Goal: Obtain resource: Obtain resource

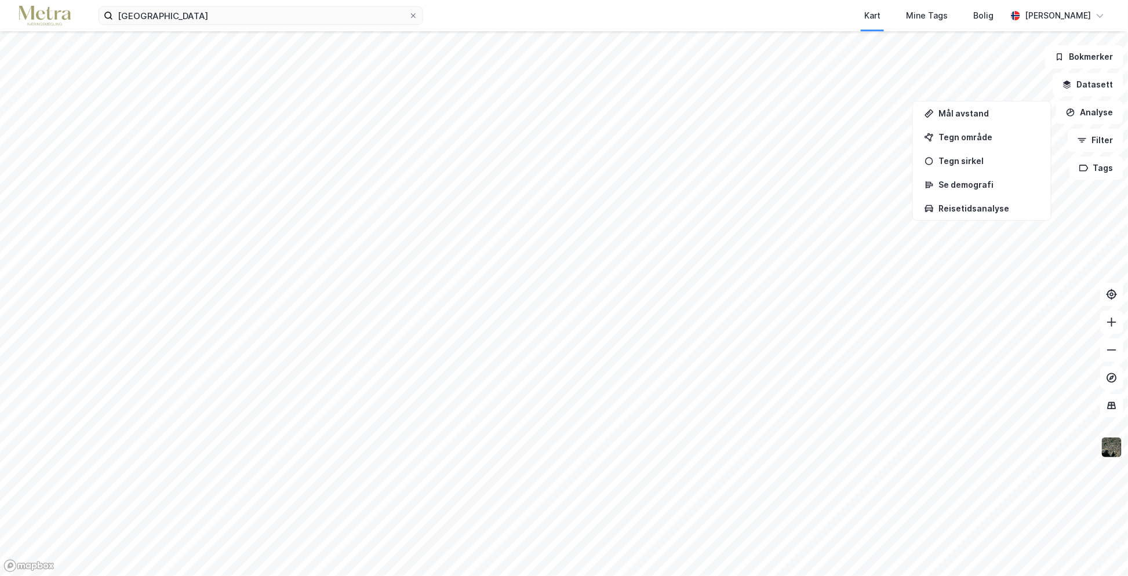
click at [821, 13] on div "Kart Mine Tags Bolig" at bounding box center [743, 15] width 528 height 31
click at [1106, 140] on button "Filter" at bounding box center [1096, 140] width 56 height 23
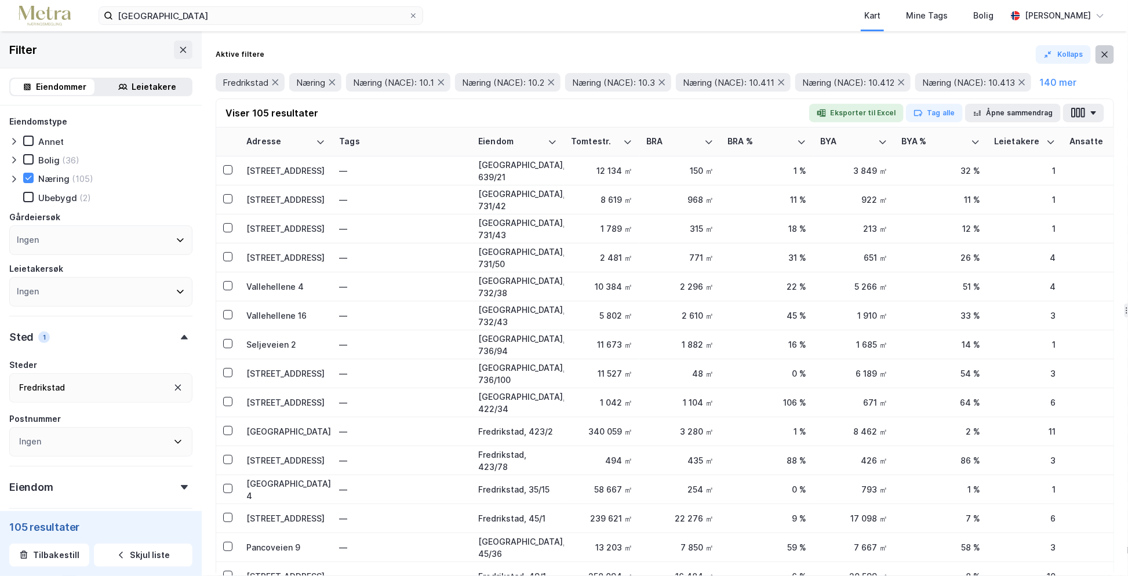
click at [1107, 55] on icon at bounding box center [1104, 54] width 9 height 9
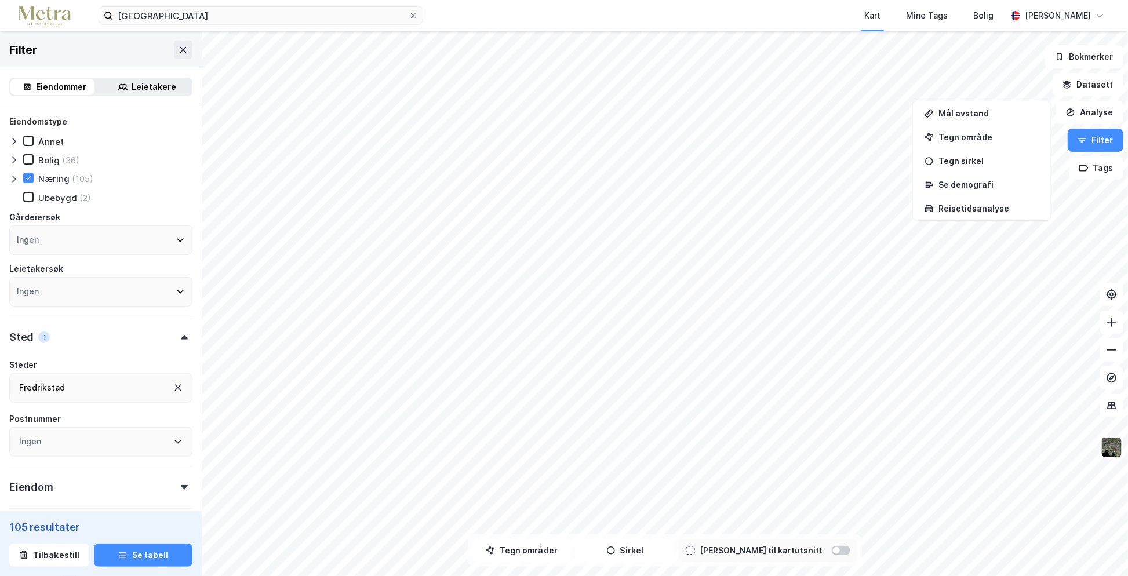
click at [119, 387] on div "Fredrikstad" at bounding box center [100, 388] width 183 height 30
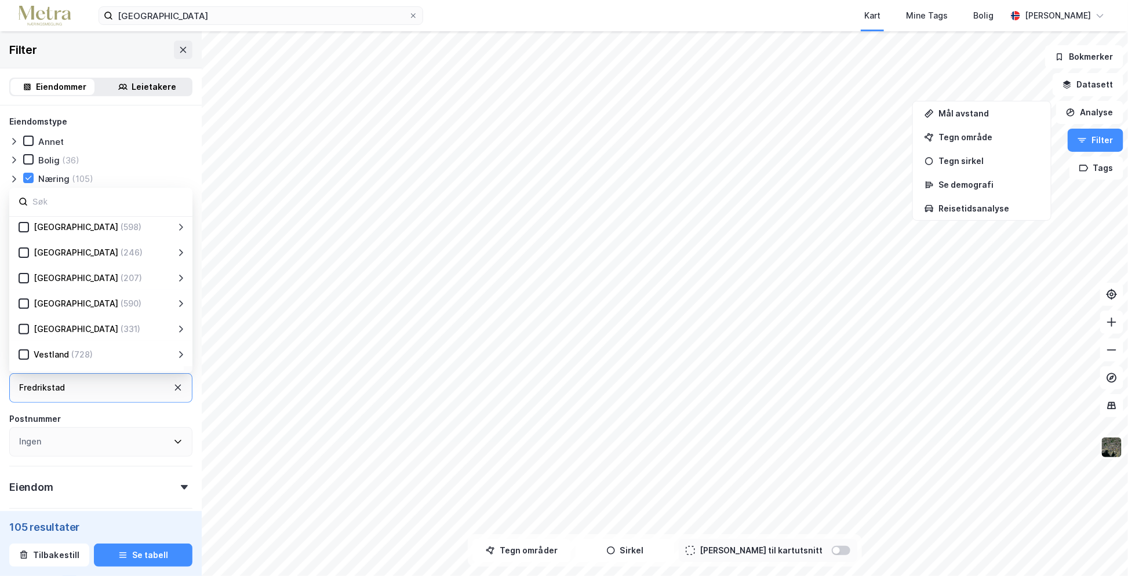
scroll to position [228, 0]
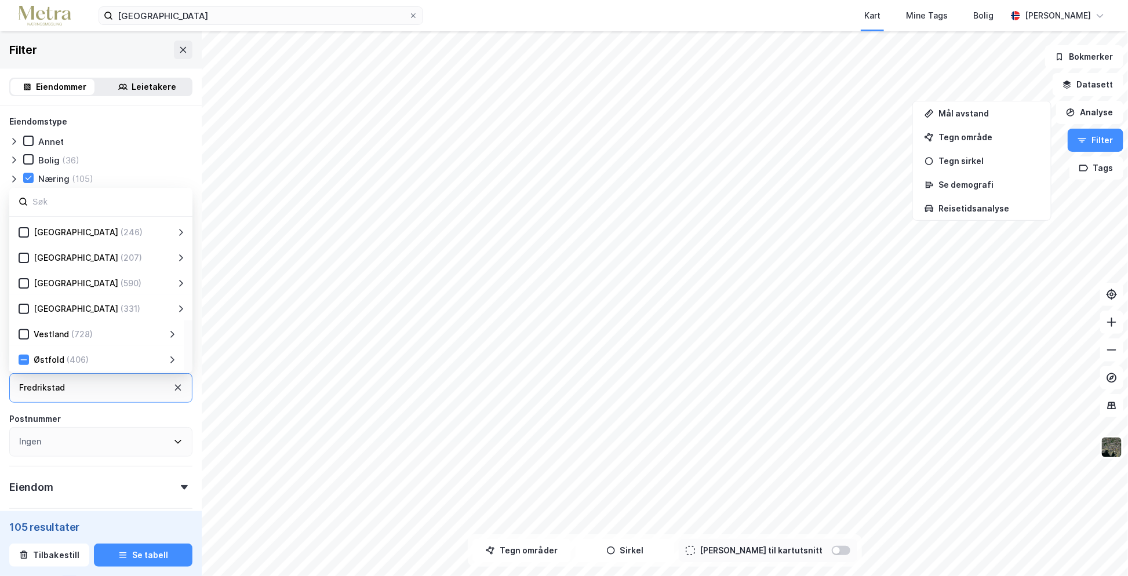
click at [173, 356] on icon at bounding box center [172, 359] width 9 height 9
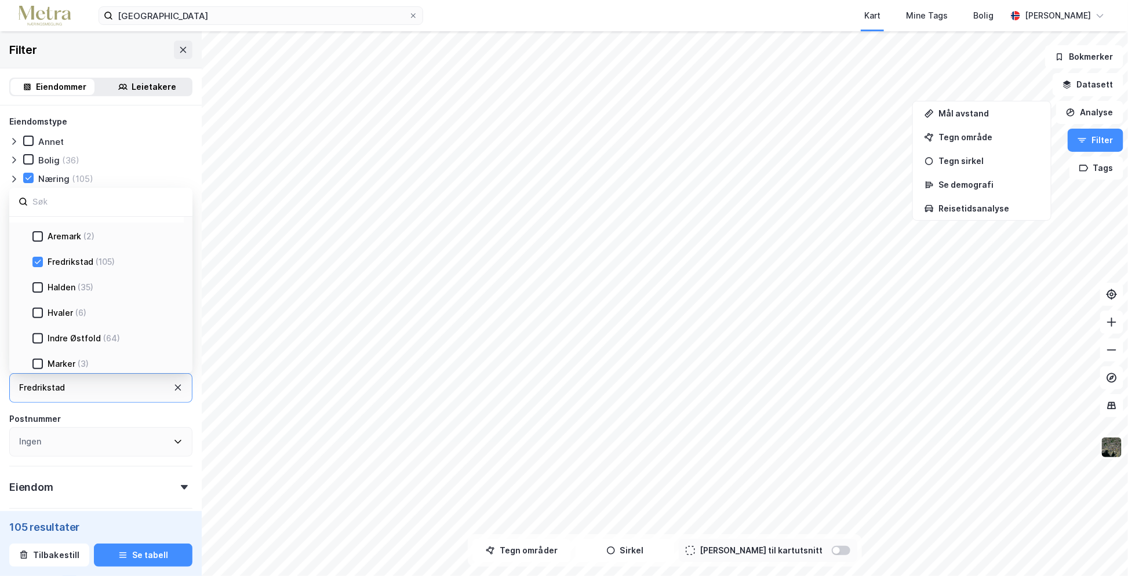
scroll to position [402, 0]
click at [72, 264] on div "Halden" at bounding box center [62, 263] width 28 height 14
click at [92, 314] on div "Indre Østfold" at bounding box center [74, 314] width 53 height 14
click at [72, 279] on div "Marker" at bounding box center [62, 281] width 28 height 14
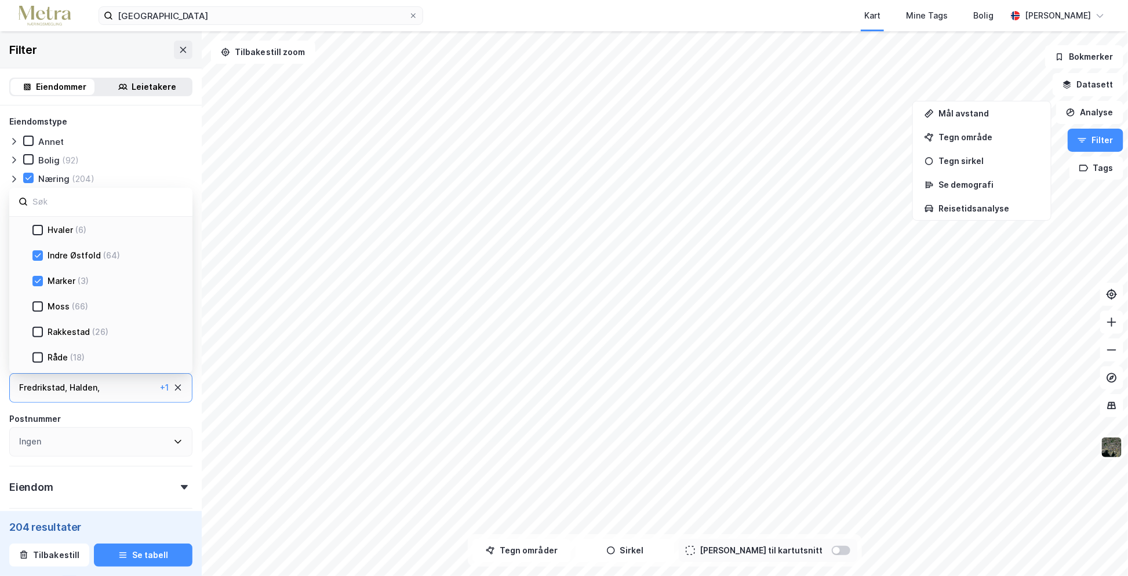
click at [72, 304] on div "(66)" at bounding box center [80, 307] width 16 height 14
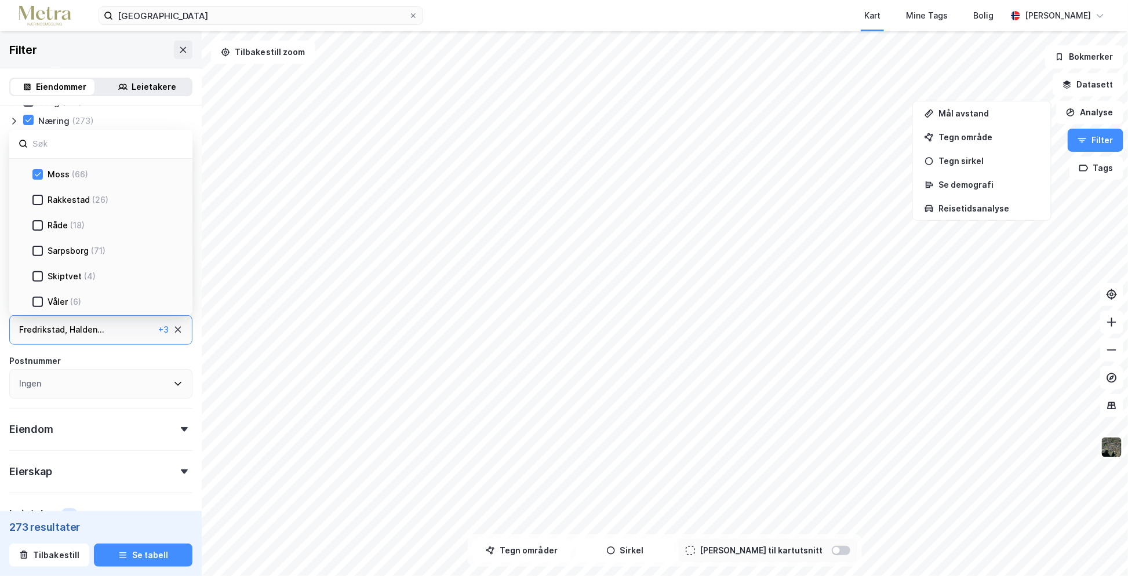
click at [91, 253] on div "(71)" at bounding box center [98, 251] width 14 height 14
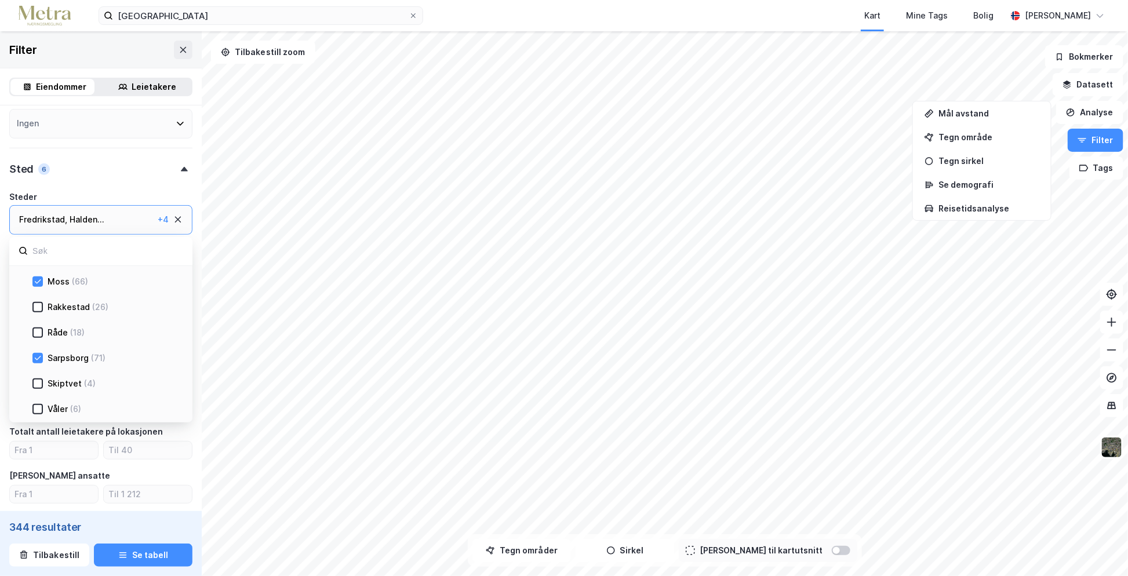
scroll to position [174, 0]
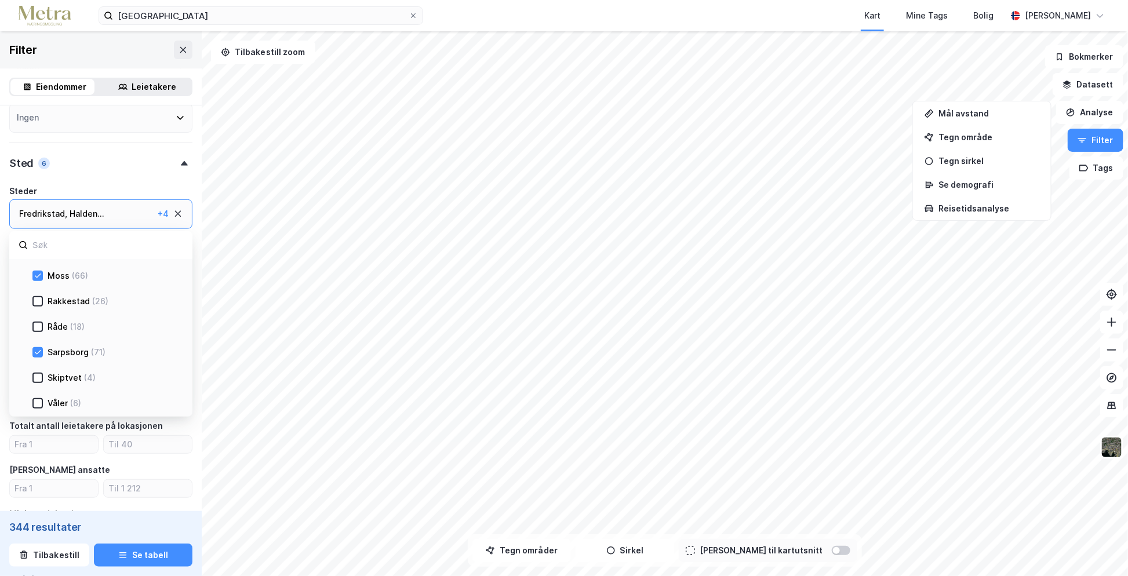
click at [108, 221] on div "[GEOGRAPHIC_DATA] , Halden ... Indre Østfold , Marker , [GEOGRAPHIC_DATA] , [GE…" at bounding box center [100, 214] width 183 height 30
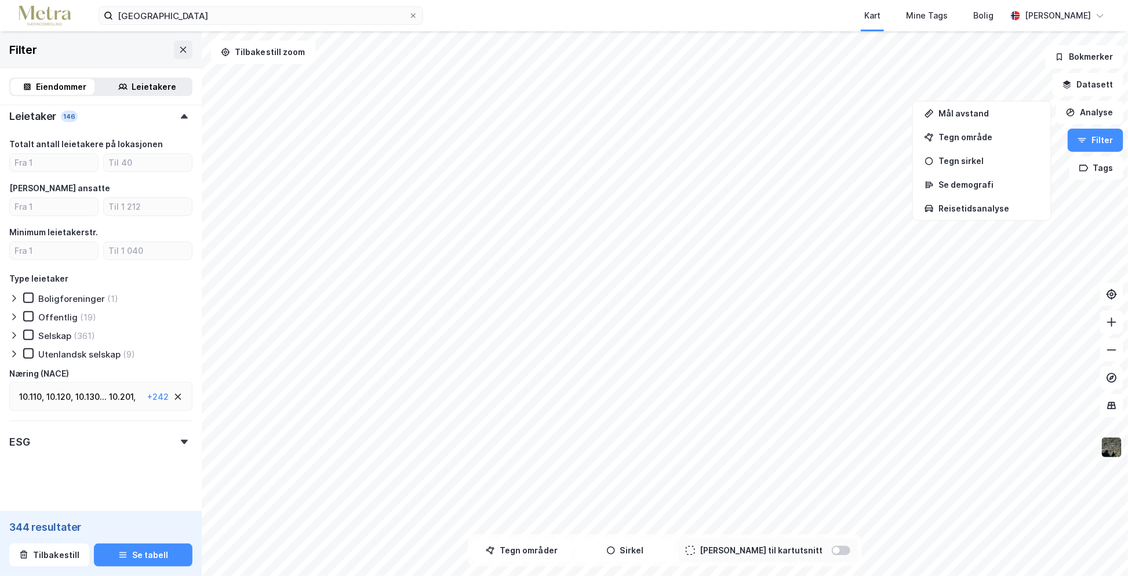
scroll to position [463, 0]
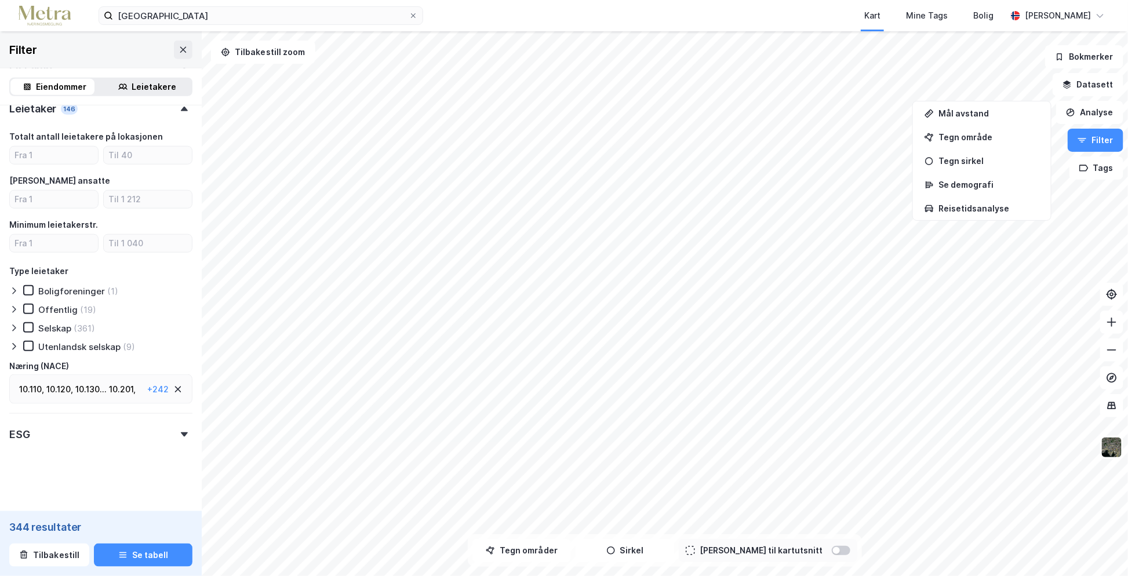
click at [119, 390] on div "10.110 , 10.120 , 10.130 ... 10.201 , 10.202 , 10.203 , 10.209 , 10.310 , 10.32…" at bounding box center [80, 390] width 123 height 14
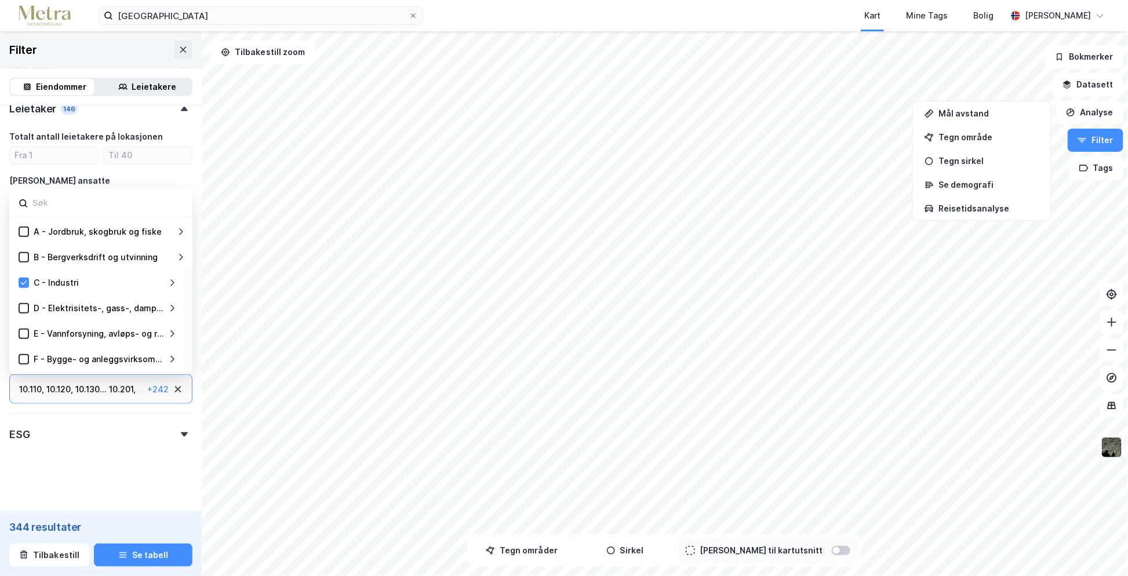
click at [29, 277] on div "C - Industri" at bounding box center [98, 283] width 139 height 14
click at [26, 284] on icon at bounding box center [24, 283] width 8 height 8
click at [87, 204] on input at bounding box center [107, 203] width 152 height 16
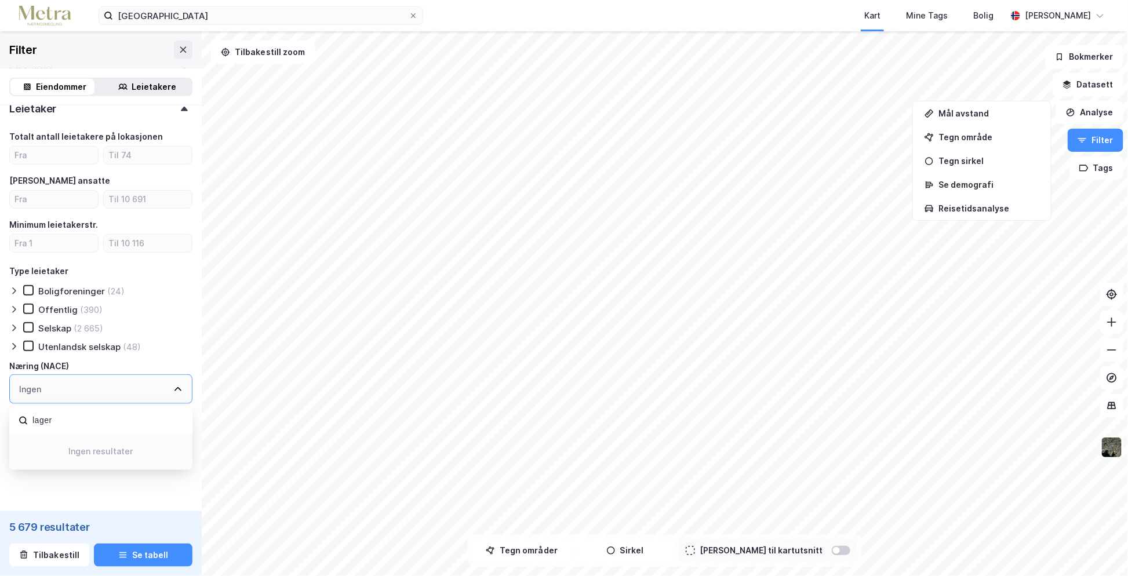
click at [93, 420] on input "lager" at bounding box center [107, 421] width 152 height 16
drag, startPoint x: 75, startPoint y: 419, endPoint x: 7, endPoint y: 412, distance: 68.1
click at [9, 413] on div "lager" at bounding box center [100, 420] width 183 height 29
type input "logistikk"
drag, startPoint x: 76, startPoint y: 423, endPoint x: 84, endPoint y: 422, distance: 8.1
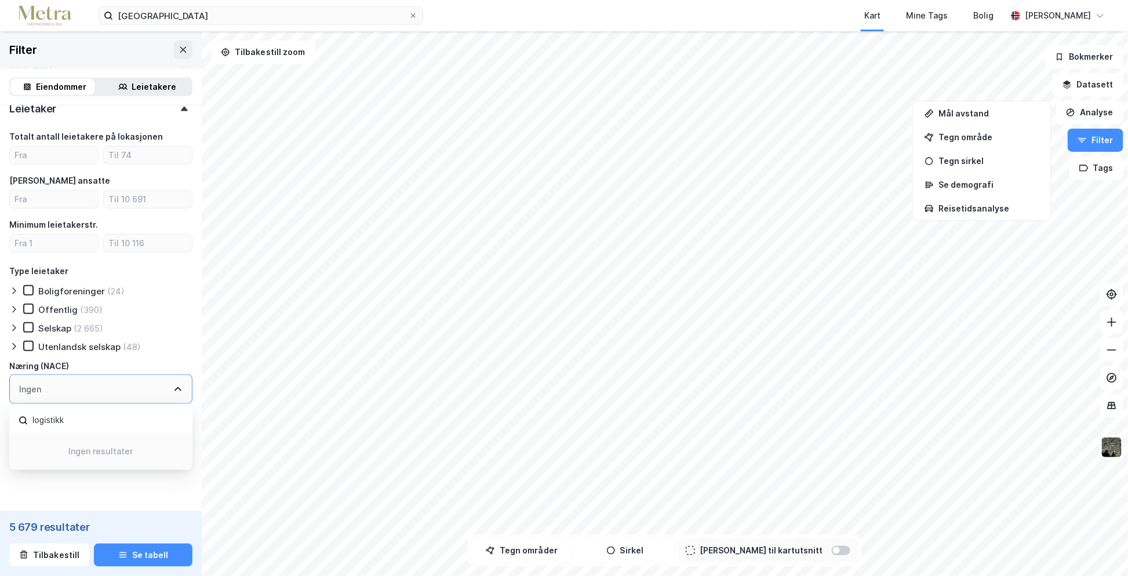
click at [77, 423] on input "logistikk" at bounding box center [107, 421] width 152 height 16
drag, startPoint x: 90, startPoint y: 421, endPoint x: 15, endPoint y: 415, distance: 75.1
click at [15, 415] on div "logistikk" at bounding box center [100, 420] width 183 height 29
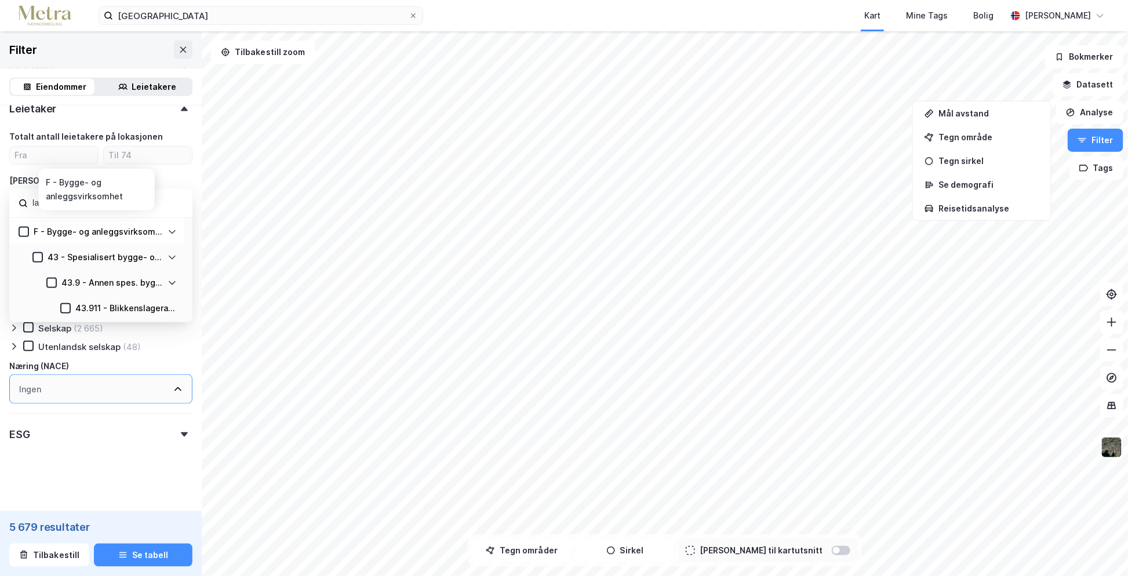
type input "lager"
click at [170, 227] on icon at bounding box center [172, 231] width 9 height 9
click at [172, 232] on icon at bounding box center [173, 232] width 4 height 7
click at [172, 232] on icon at bounding box center [172, 233] width 7 height 4
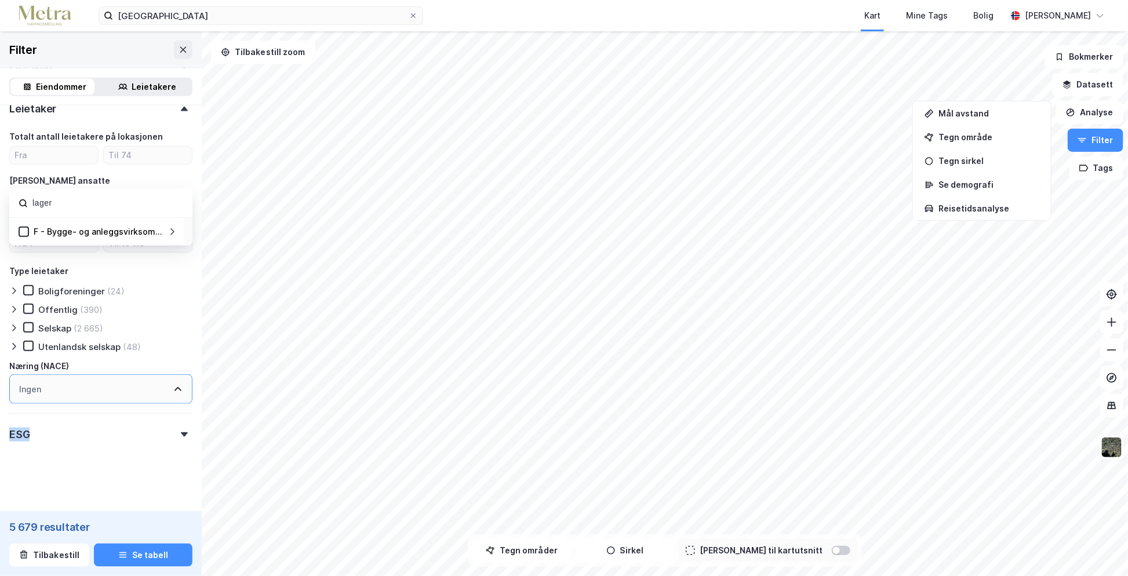
click at [172, 232] on icon at bounding box center [173, 232] width 4 height 7
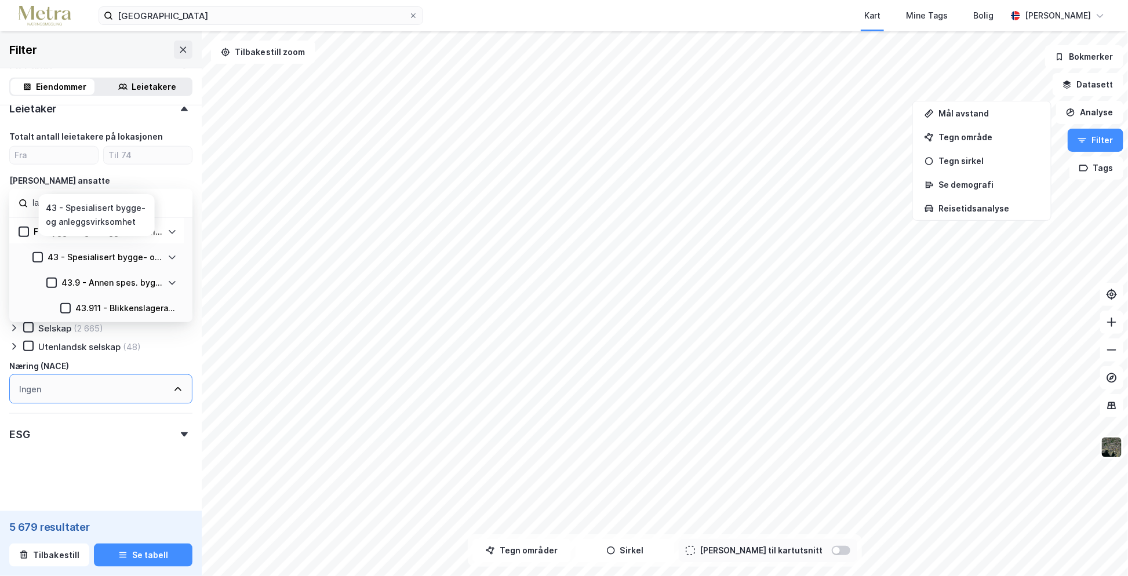
drag, startPoint x: 172, startPoint y: 232, endPoint x: 168, endPoint y: 256, distance: 24.0
click at [169, 255] on icon at bounding box center [172, 257] width 9 height 9
click at [170, 282] on icon at bounding box center [172, 282] width 9 height 9
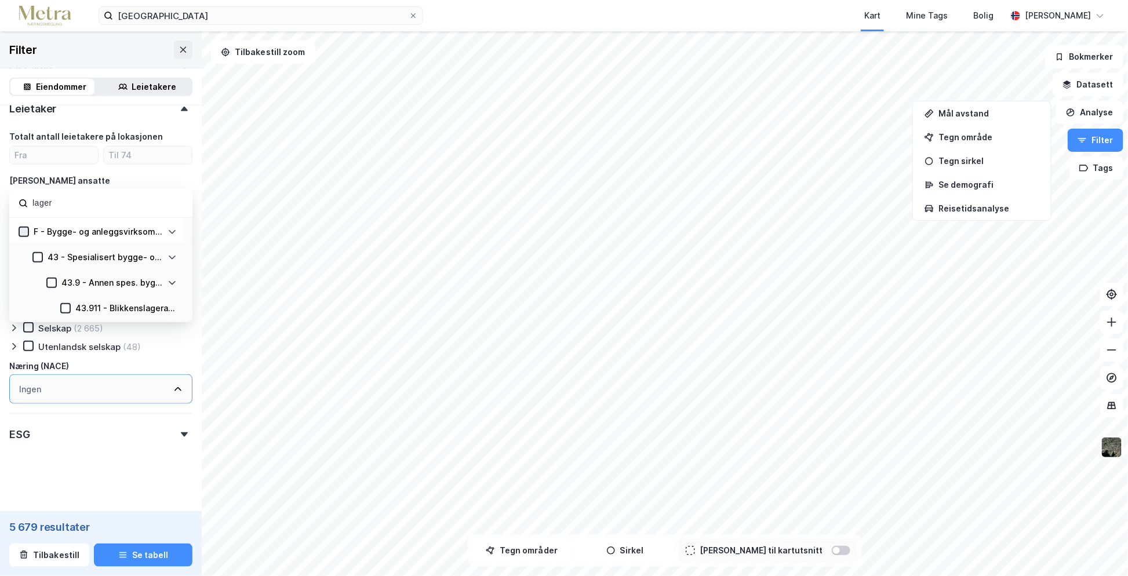
click at [21, 228] on icon at bounding box center [24, 232] width 8 height 8
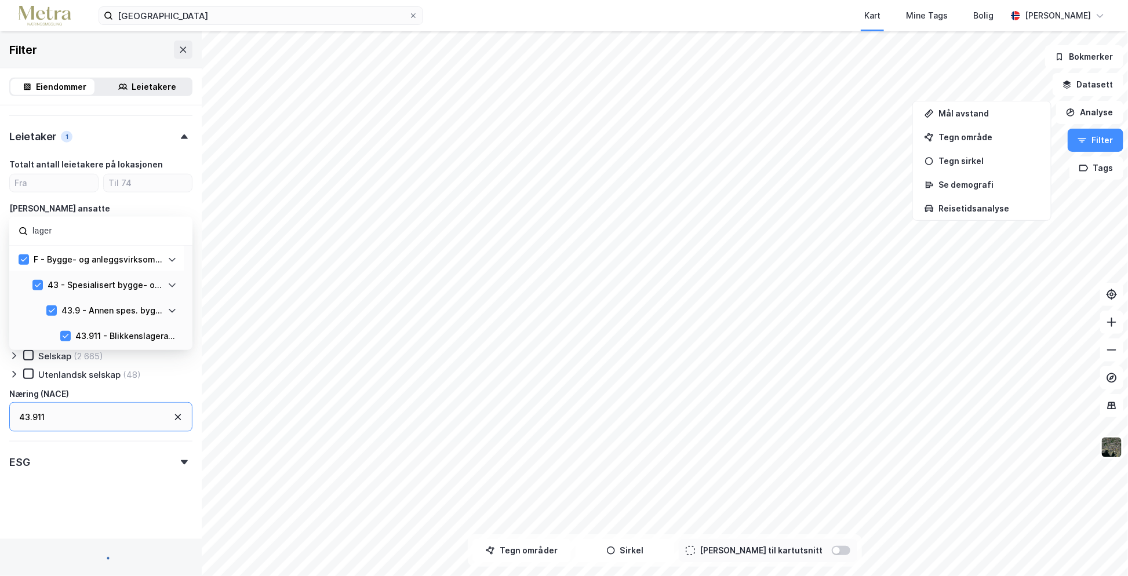
scroll to position [463, 0]
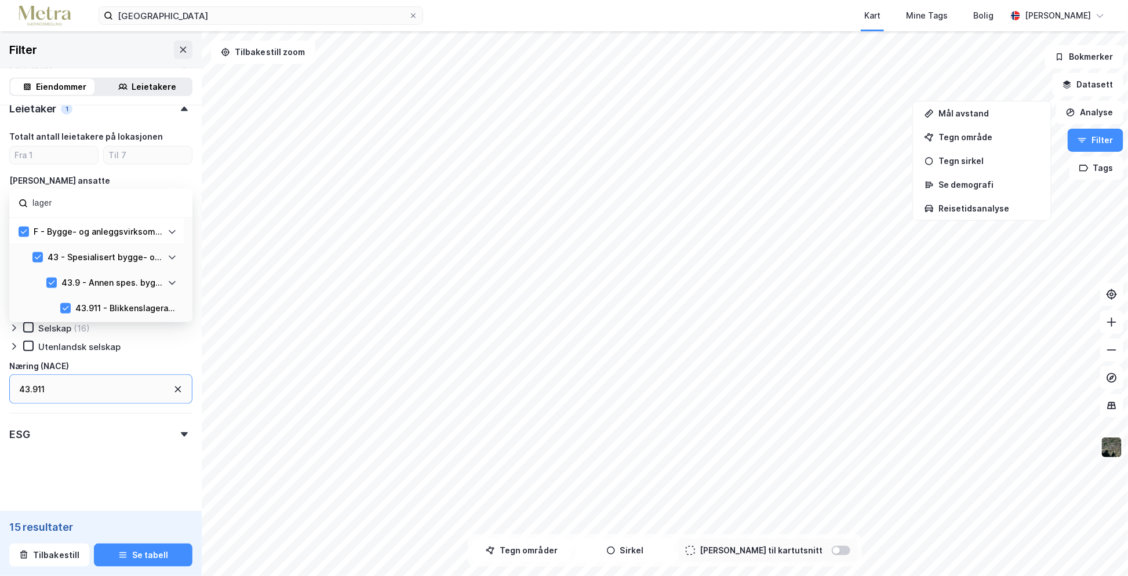
click at [115, 379] on div "43.911" at bounding box center [100, 390] width 183 height 30
click at [175, 387] on icon at bounding box center [178, 390] width 6 height 6
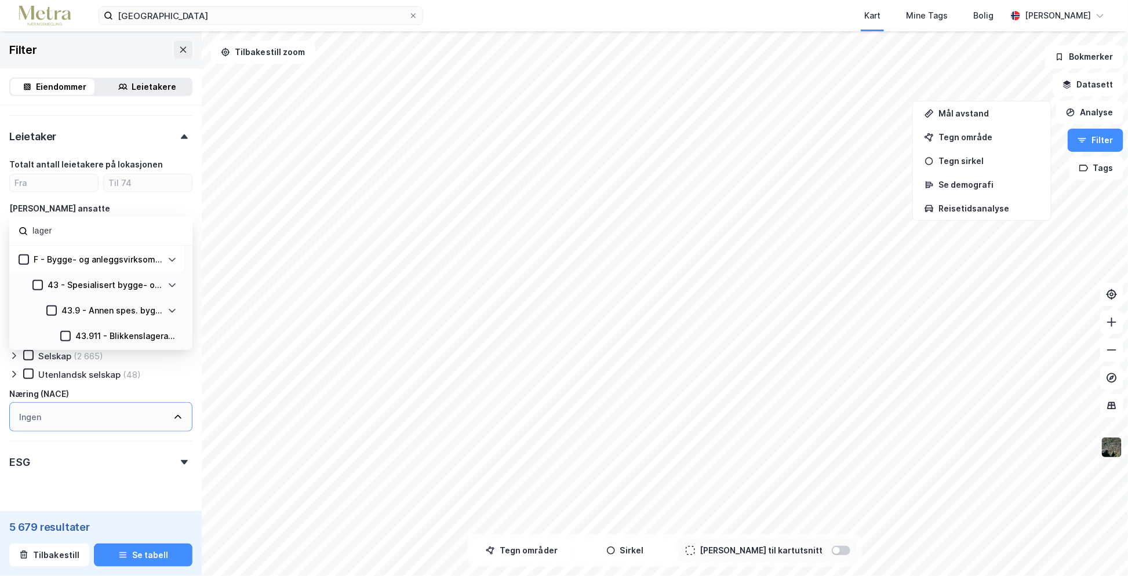
scroll to position [463, 0]
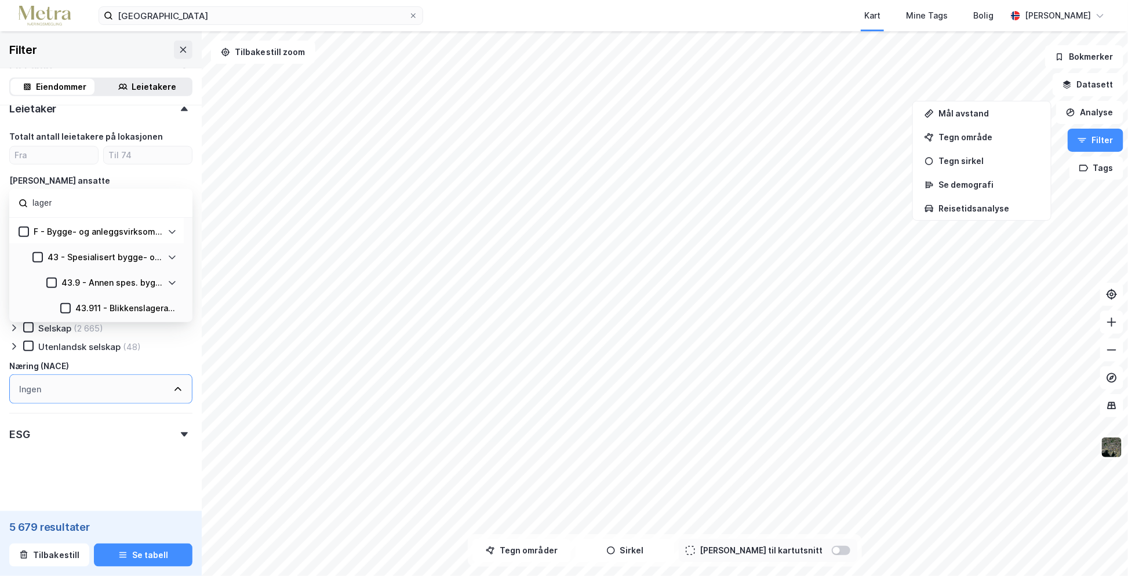
click at [86, 388] on div "Ingen" at bounding box center [100, 390] width 183 height 30
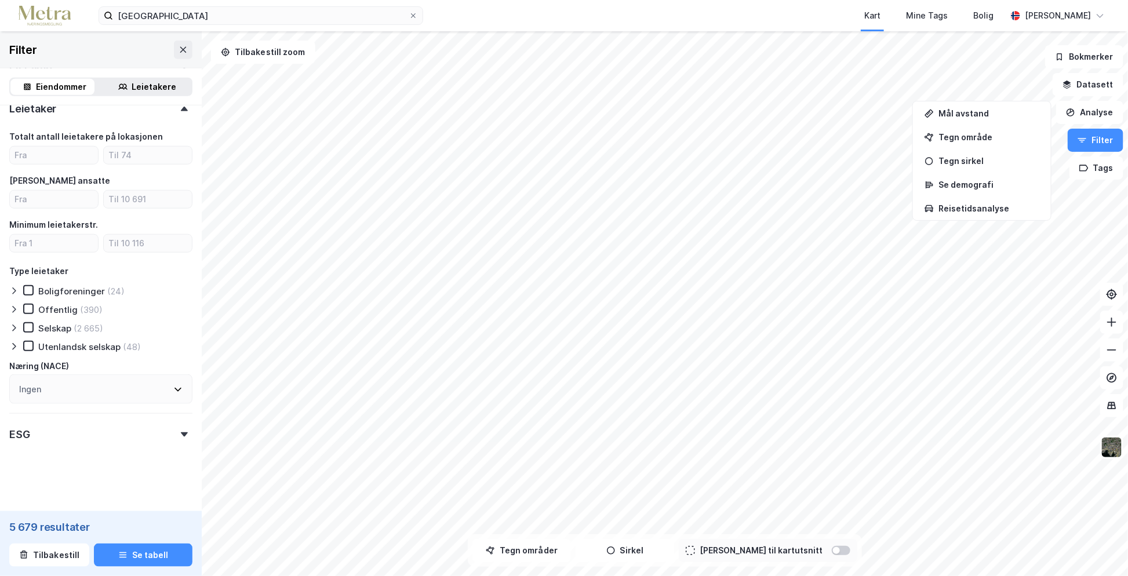
click at [111, 100] on div "Eiendommer Leietakere" at bounding box center [101, 86] width 202 height 37
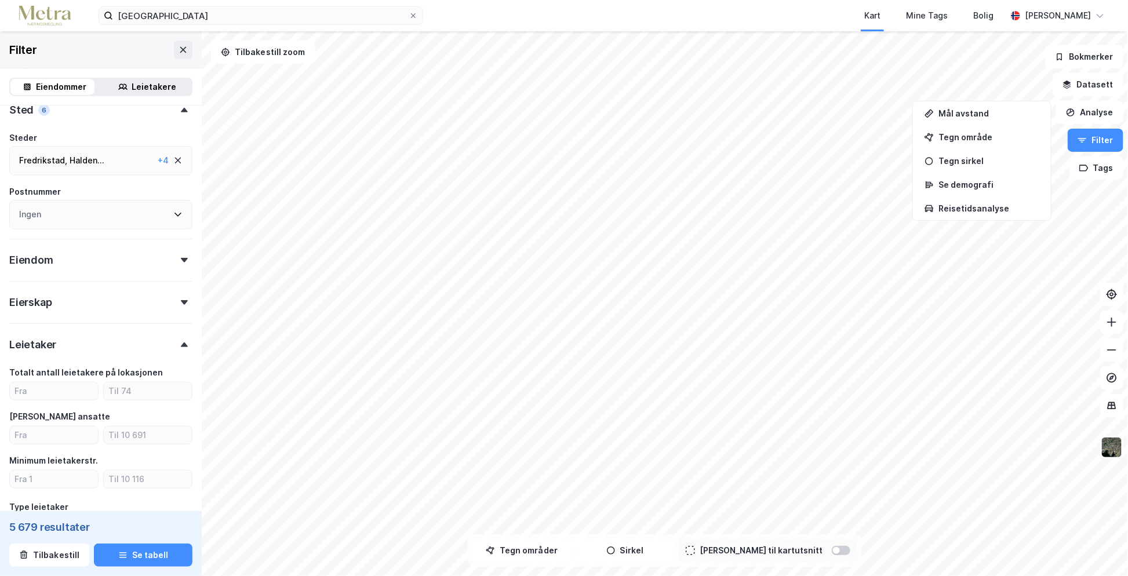
scroll to position [232, 0]
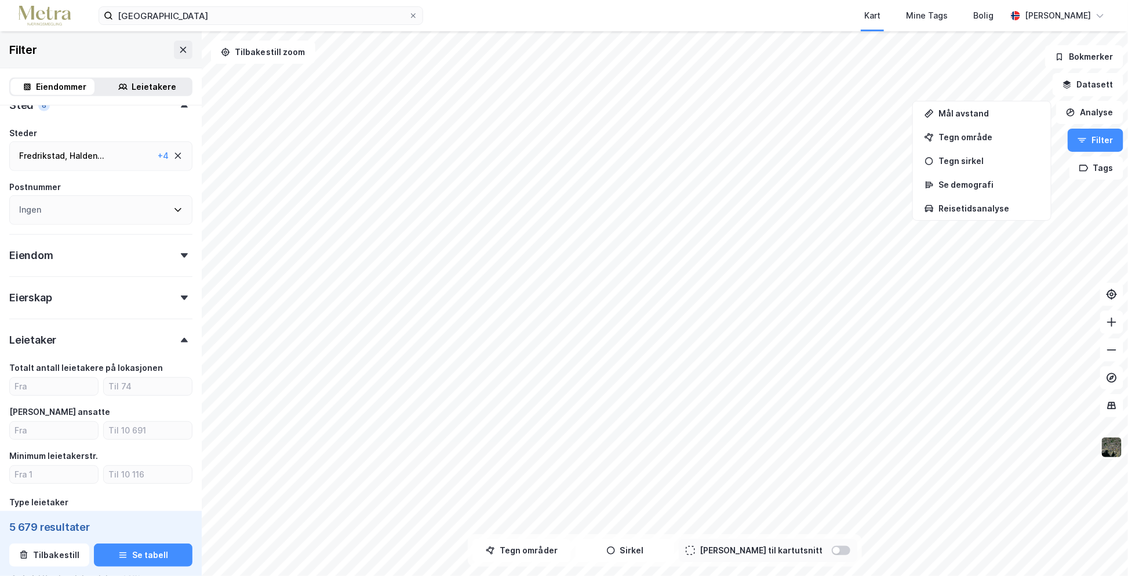
click at [161, 339] on div "Leietaker" at bounding box center [100, 335] width 183 height 33
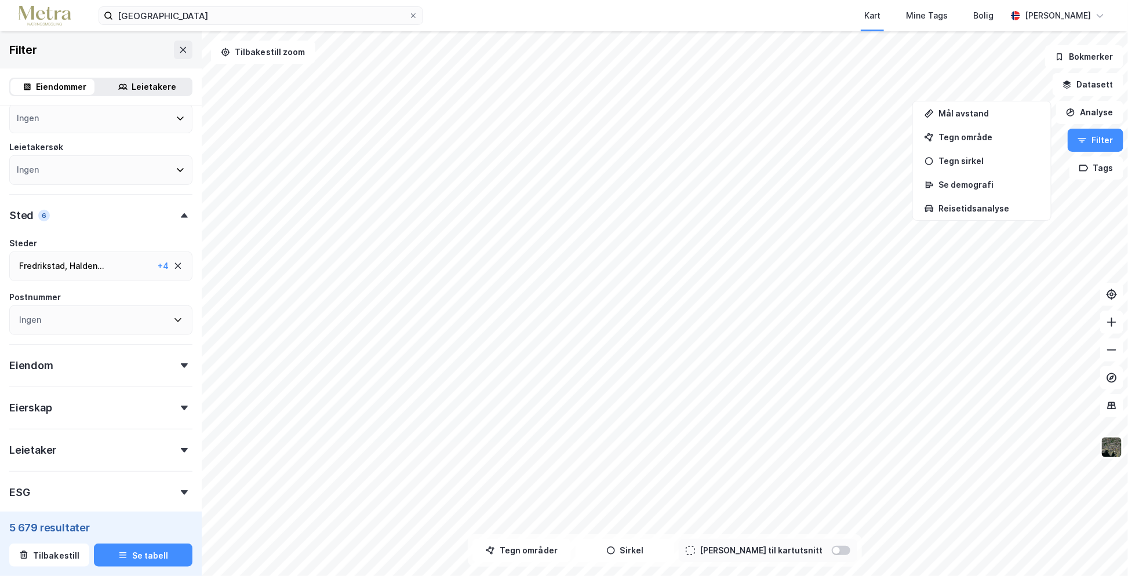
click at [175, 217] on div "Sted 6" at bounding box center [100, 210] width 183 height 33
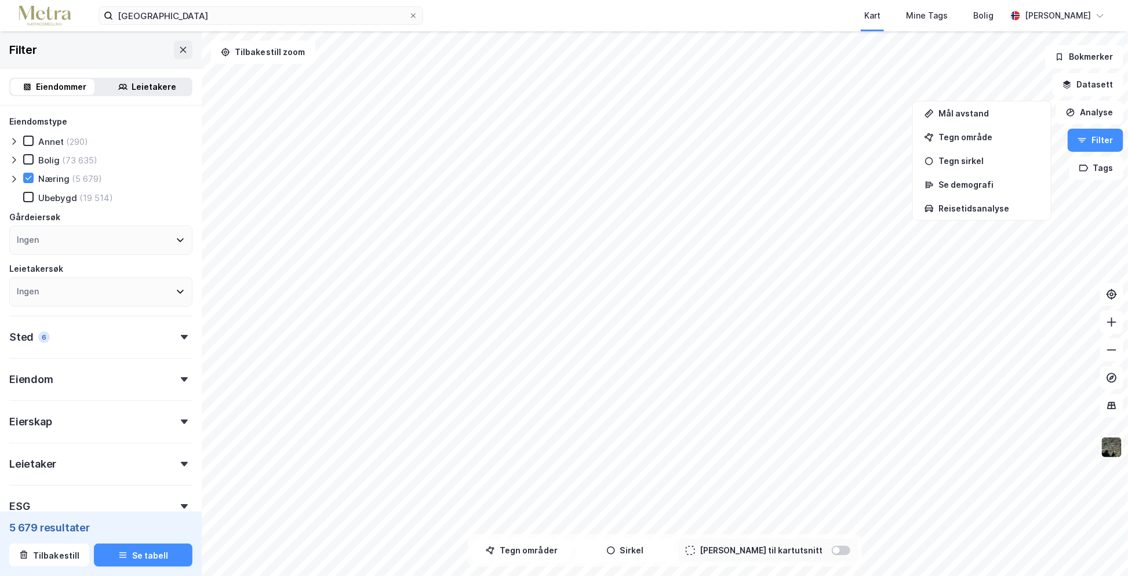
scroll to position [58, 0]
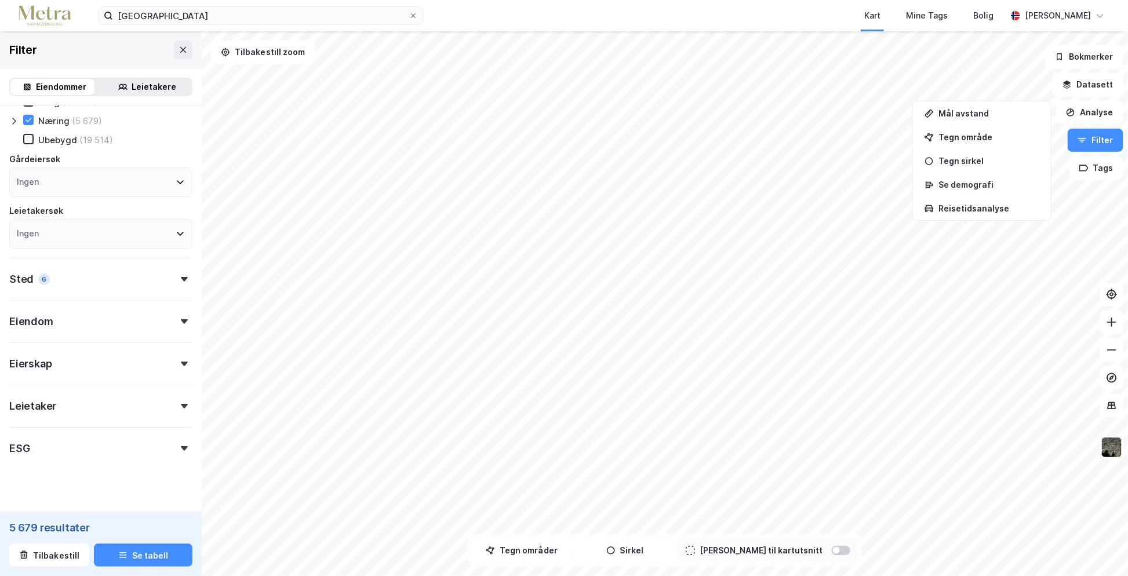
click at [181, 406] on icon at bounding box center [184, 406] width 7 height 5
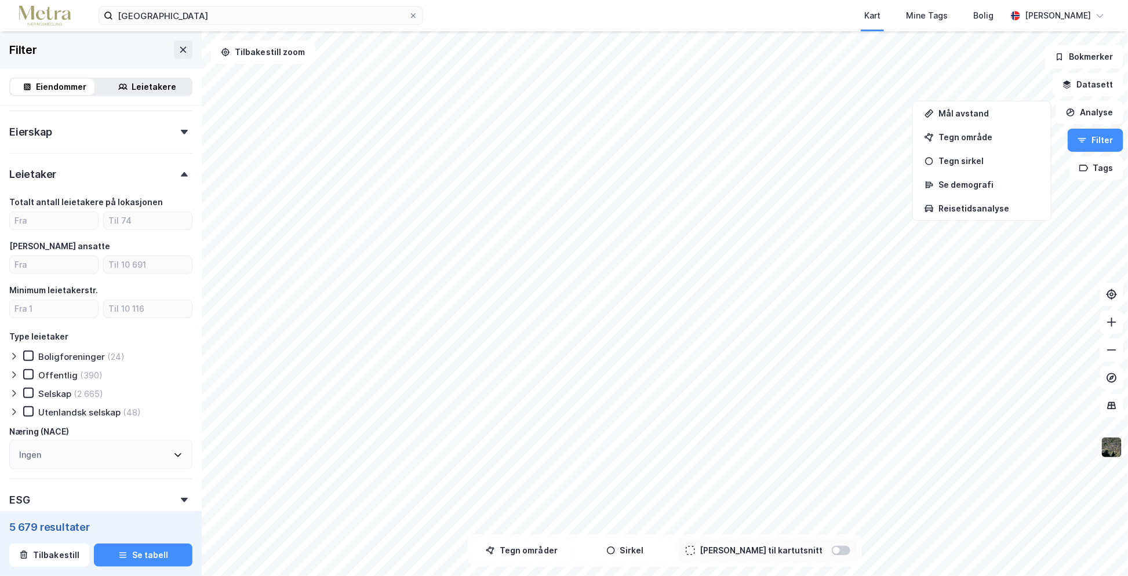
scroll to position [348, 0]
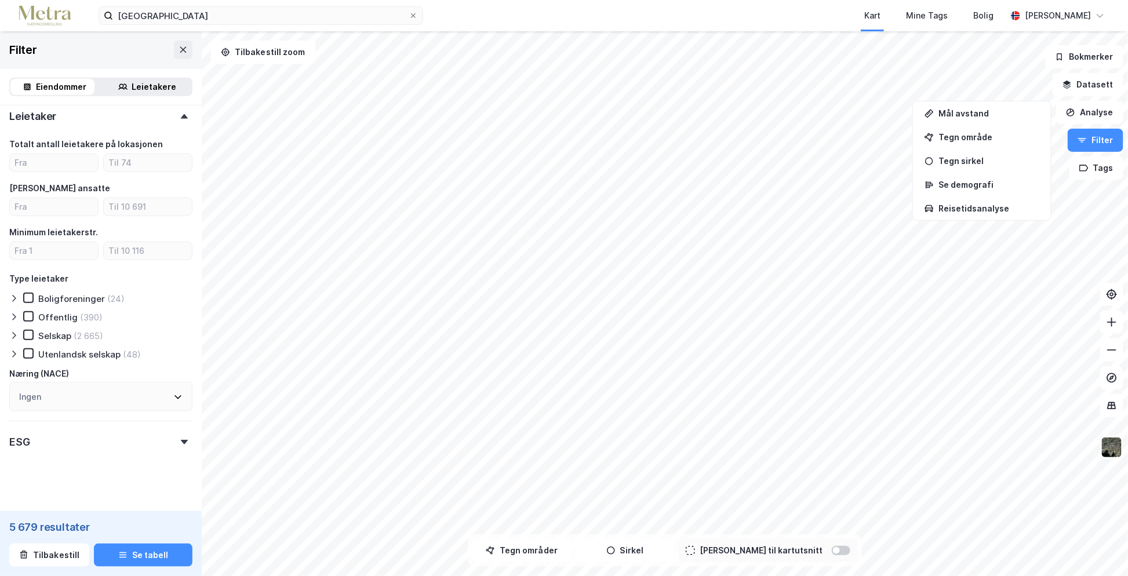
click at [134, 399] on div "Ingen" at bounding box center [100, 397] width 183 height 30
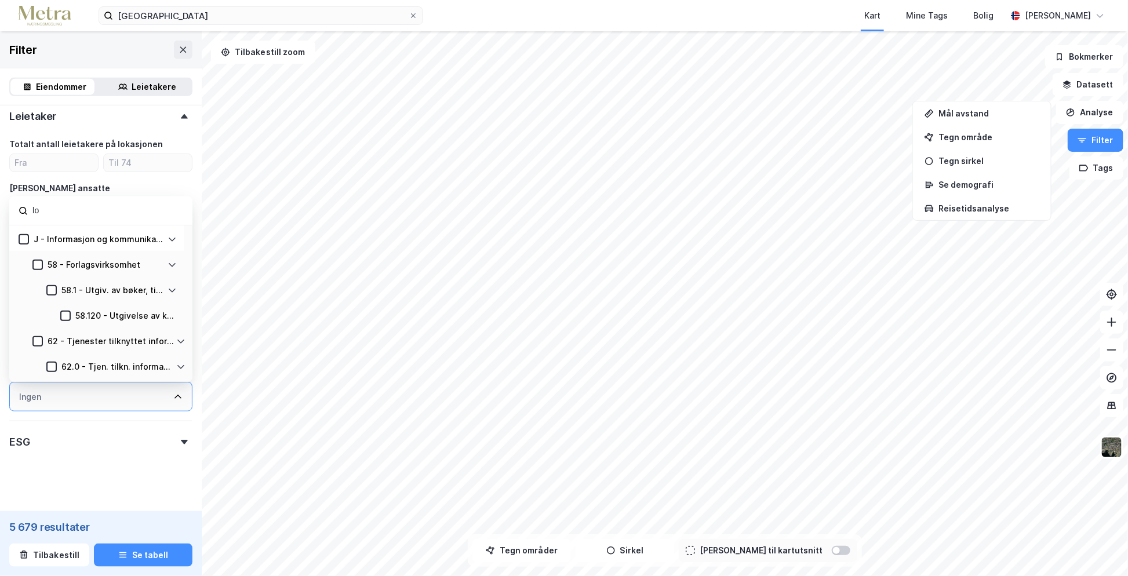
type input "l"
type input "lager"
click at [70, 400] on div "Ingen" at bounding box center [100, 397] width 183 height 30
click at [173, 398] on icon at bounding box center [177, 397] width 9 height 9
click at [106, 217] on input "lager" at bounding box center [107, 211] width 152 height 16
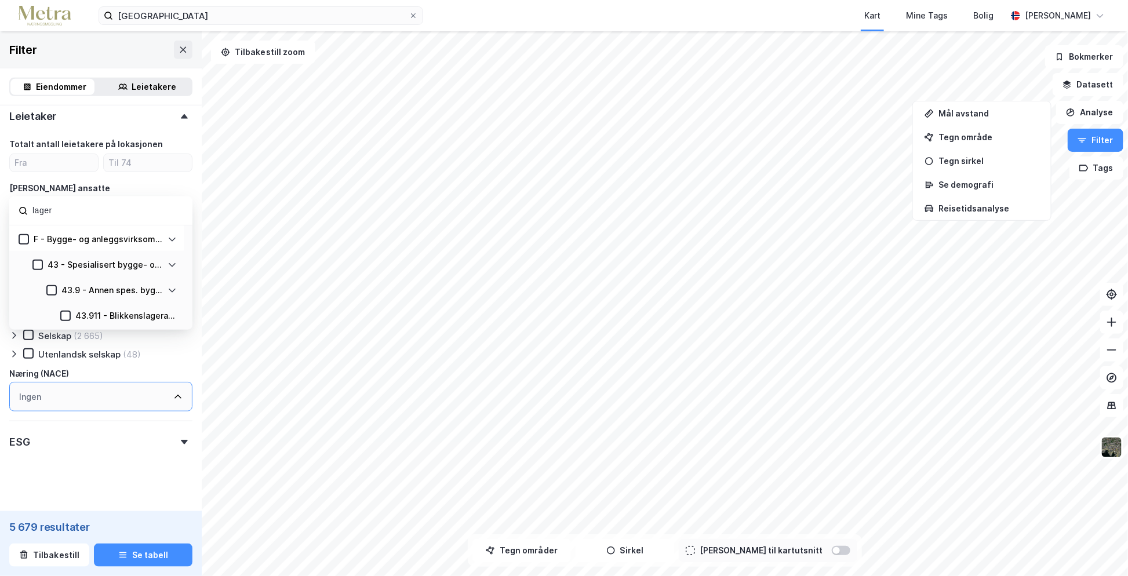
drag, startPoint x: 108, startPoint y: 211, endPoint x: 5, endPoint y: 205, distance: 104.0
click at [5, 205] on div "Eiendomstype Annet (290) Bolig (73 635) Næring (5 679) Ubebygd (19 514) Gårdeie…" at bounding box center [101, 140] width 202 height 764
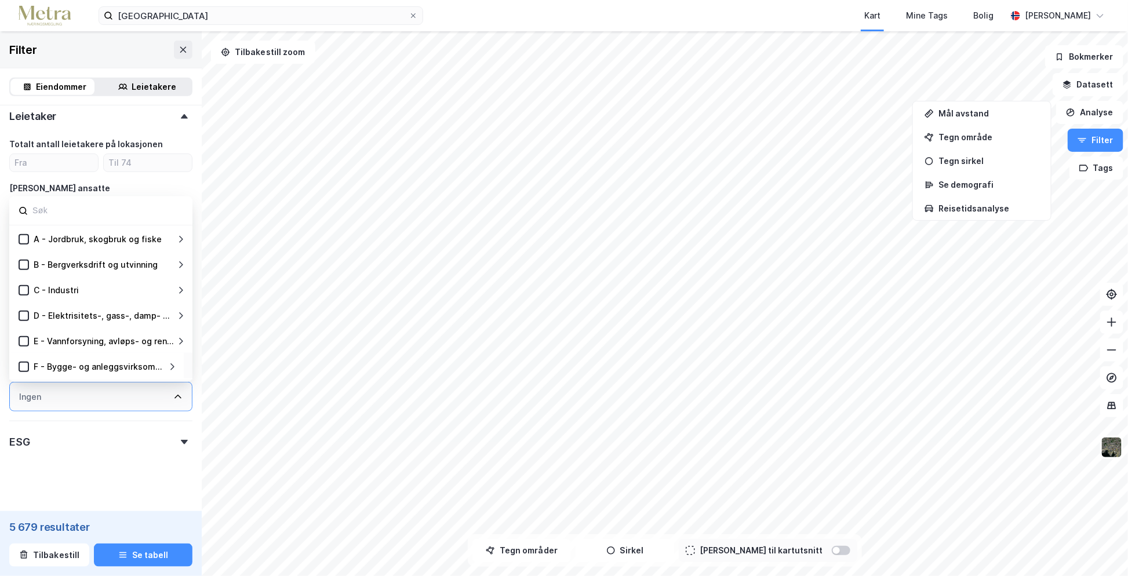
click at [110, 402] on div "Ingen" at bounding box center [100, 397] width 183 height 30
click at [166, 401] on div "Ingen" at bounding box center [100, 397] width 183 height 30
click at [143, 206] on input at bounding box center [107, 211] width 152 height 16
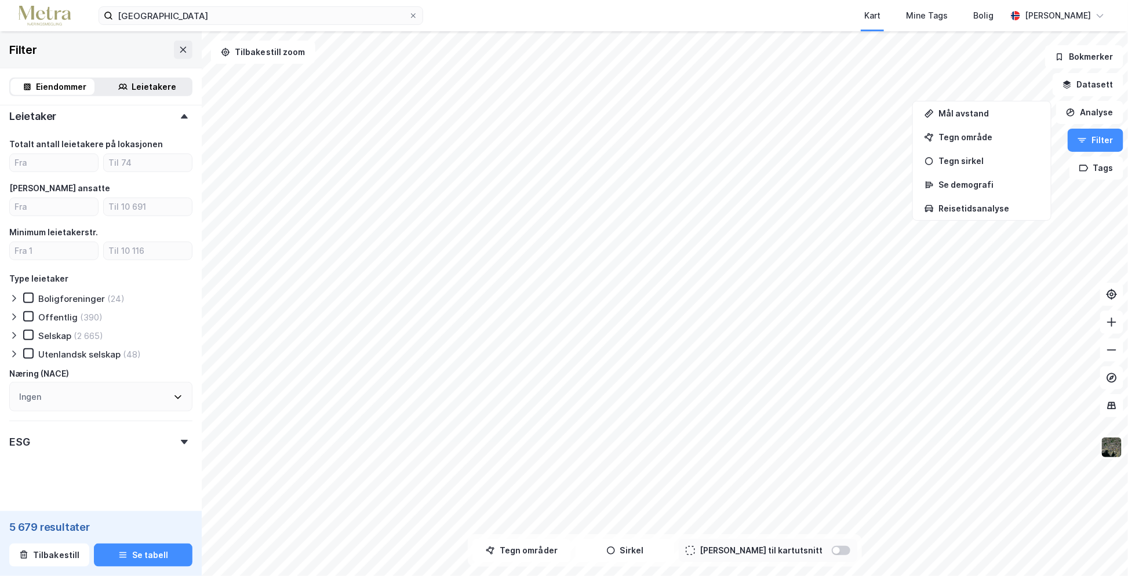
click at [155, 187] on div "[PERSON_NAME] ansatte" at bounding box center [100, 188] width 183 height 14
click at [100, 401] on div "Ingen" at bounding box center [100, 397] width 183 height 30
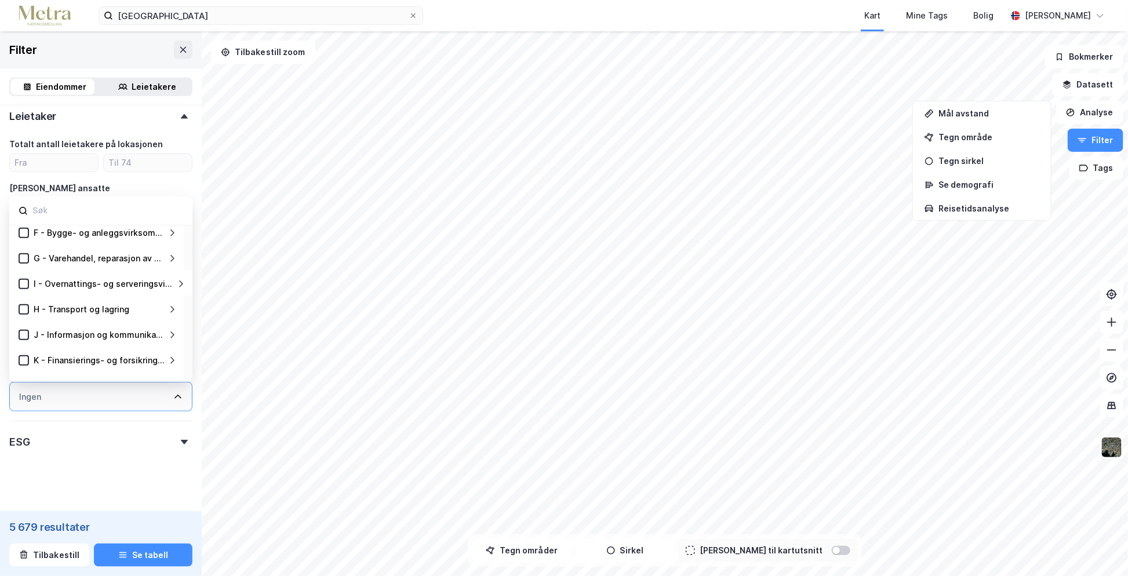
scroll to position [0, 0]
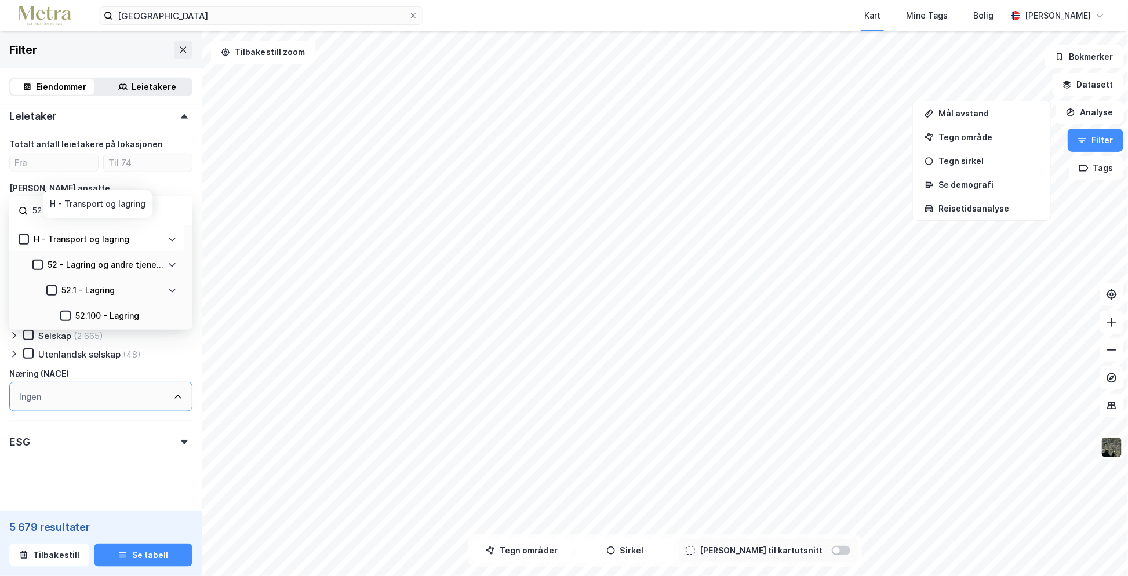
type input "52.10"
click at [171, 238] on icon at bounding box center [172, 239] width 9 height 9
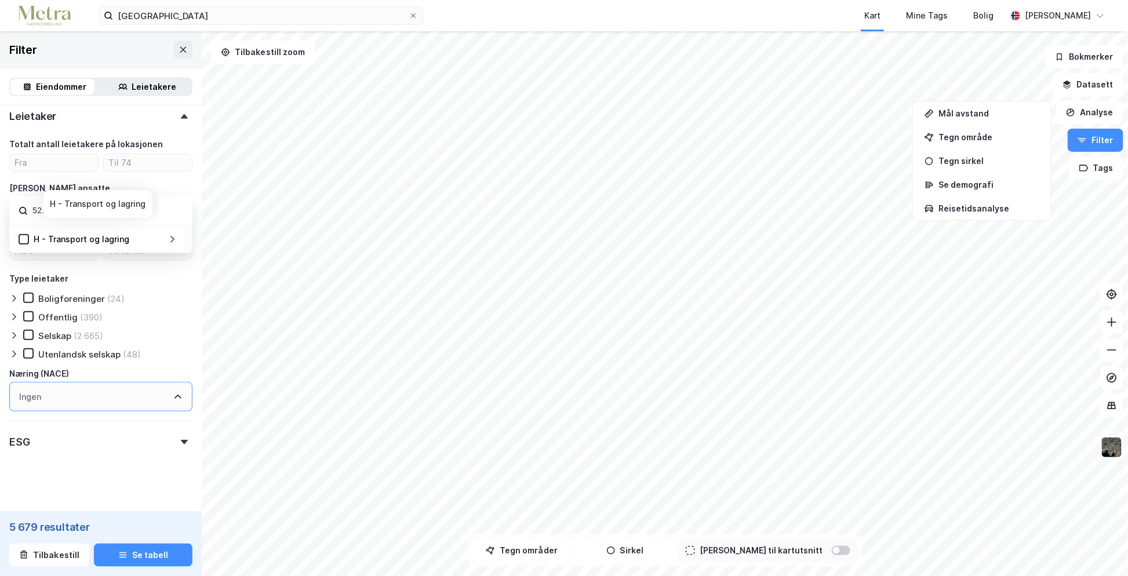
click at [171, 238] on icon at bounding box center [172, 239] width 9 height 9
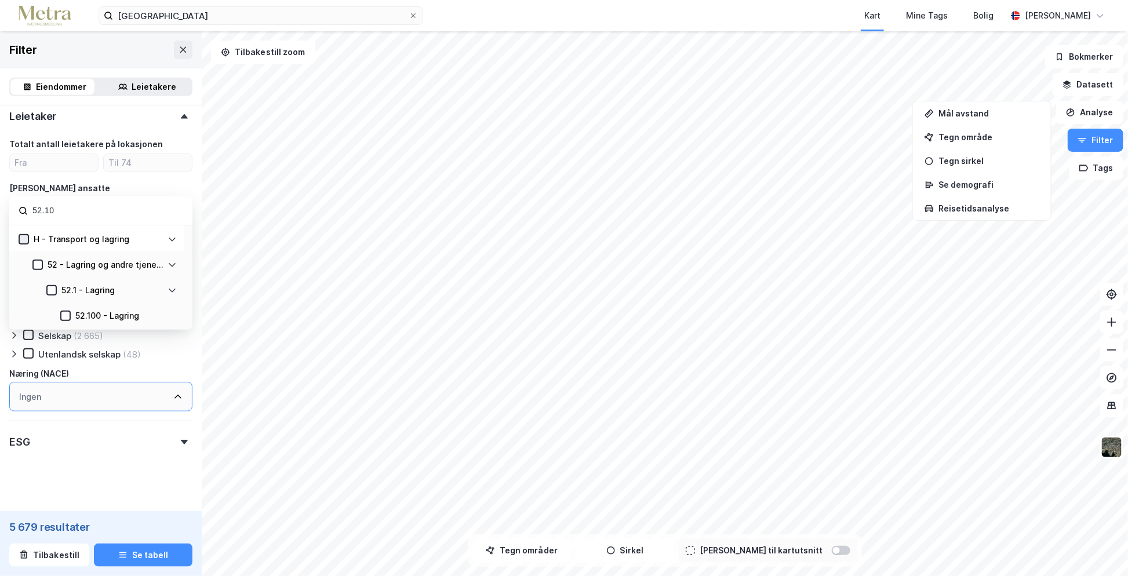
click at [24, 238] on icon at bounding box center [24, 240] width 6 height 4
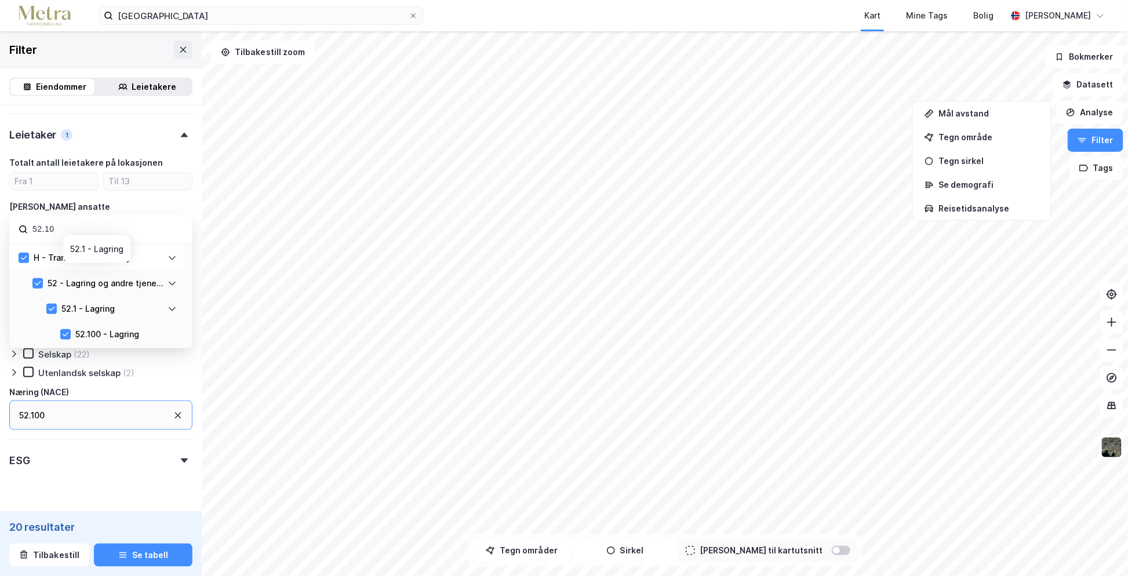
scroll to position [355, 0]
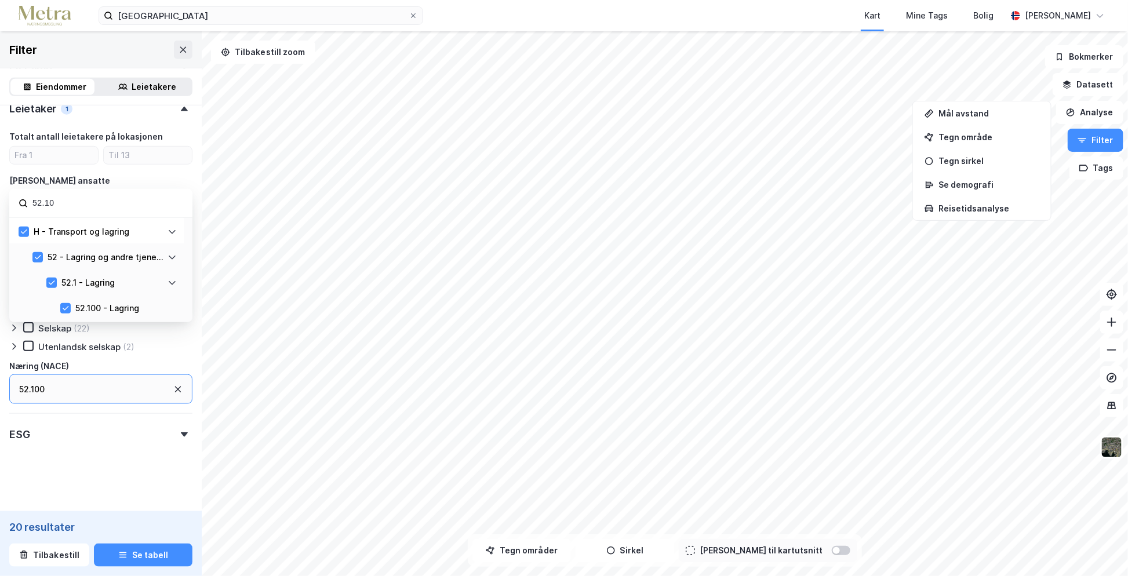
click at [173, 233] on icon at bounding box center [172, 231] width 9 height 9
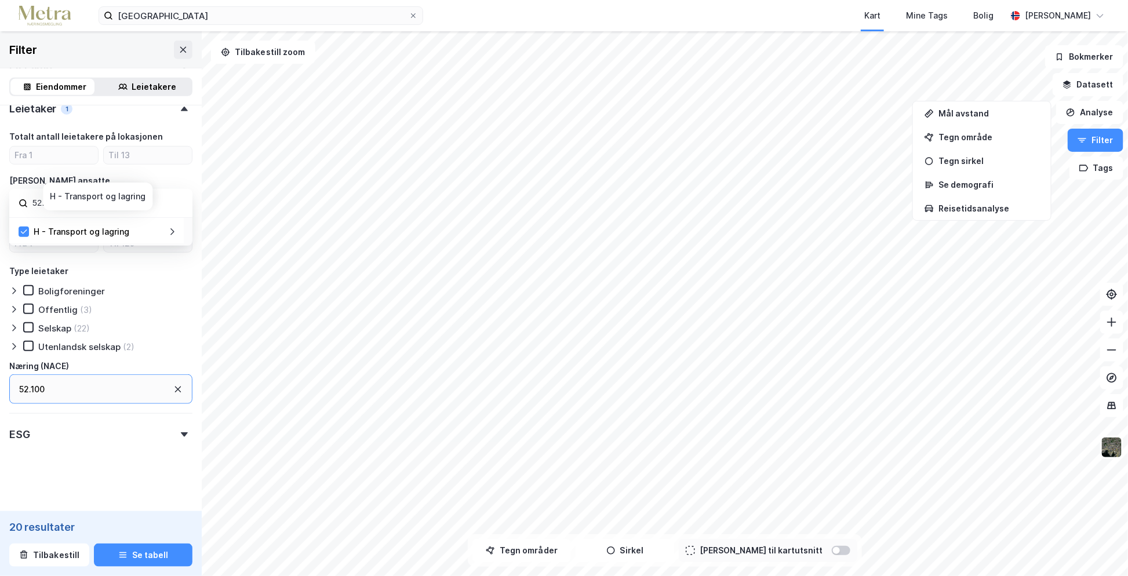
click at [173, 233] on icon at bounding box center [172, 231] width 9 height 9
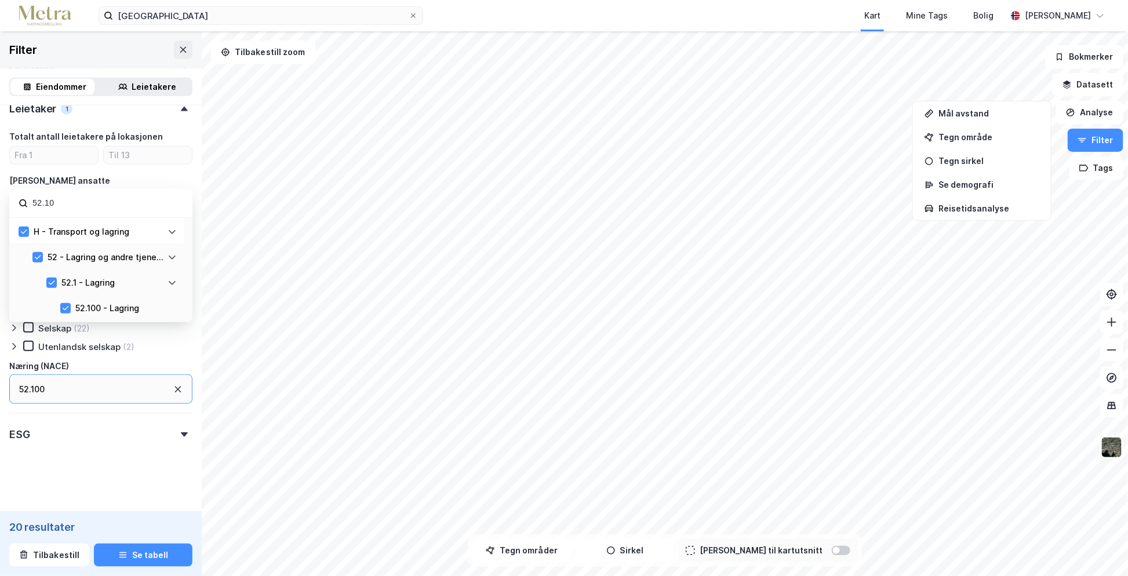
click at [174, 257] on icon at bounding box center [172, 257] width 9 height 9
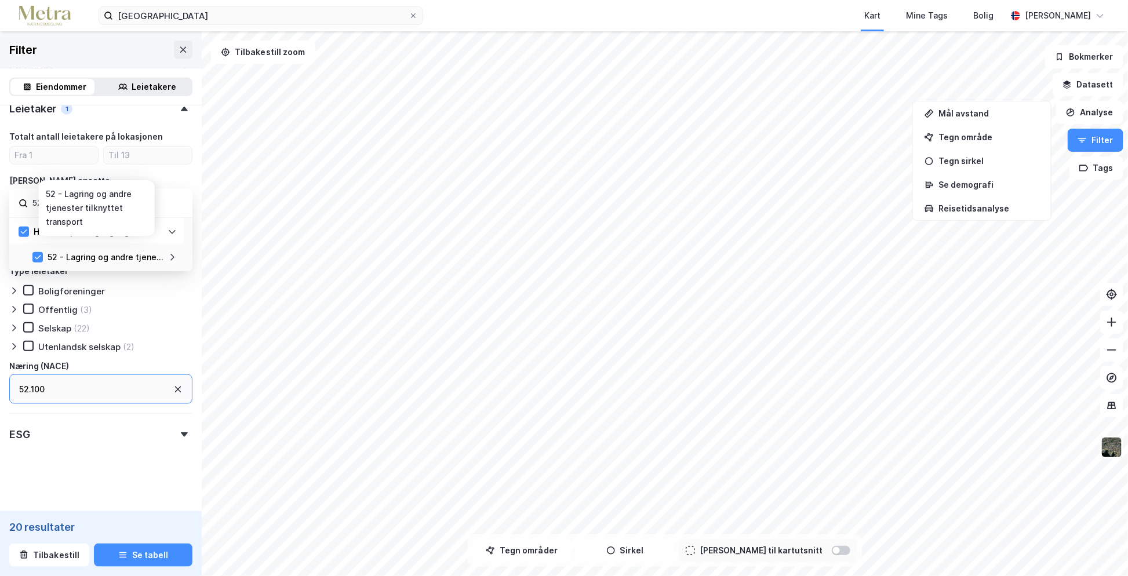
click at [174, 257] on icon at bounding box center [172, 257] width 9 height 9
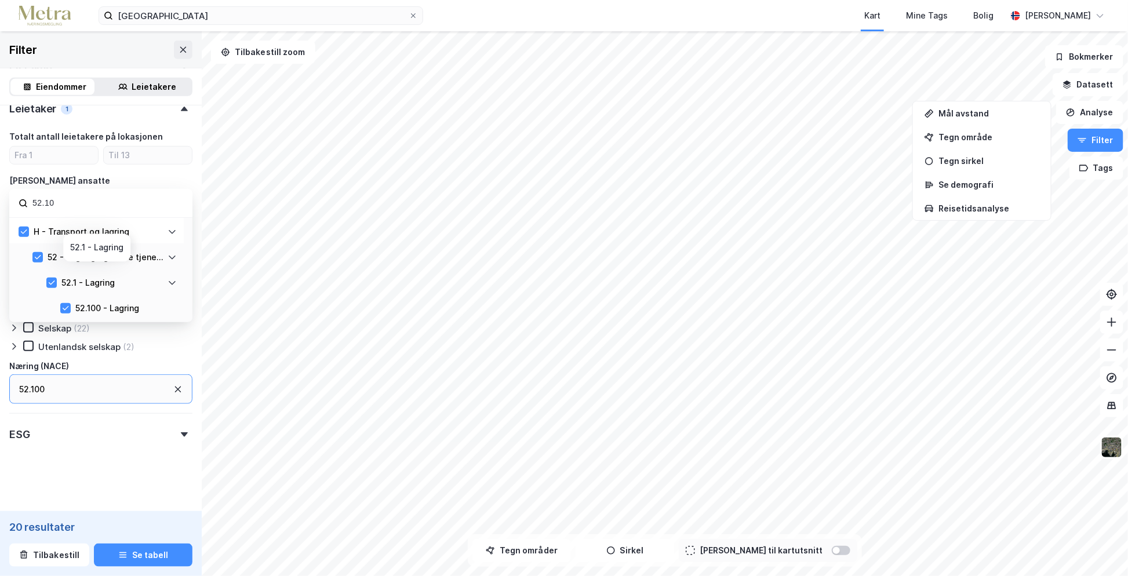
click at [172, 276] on div "52.1 - Lagring" at bounding box center [111, 283] width 130 height 14
click at [172, 284] on icon at bounding box center [172, 282] width 9 height 9
click at [172, 283] on icon at bounding box center [173, 283] width 4 height 7
click at [166, 311] on div "52.100 - Lagring" at bounding box center [124, 308] width 106 height 14
click at [166, 311] on div "52.1 - Lagring 52.100 - Lagring" at bounding box center [100, 294] width 183 height 51
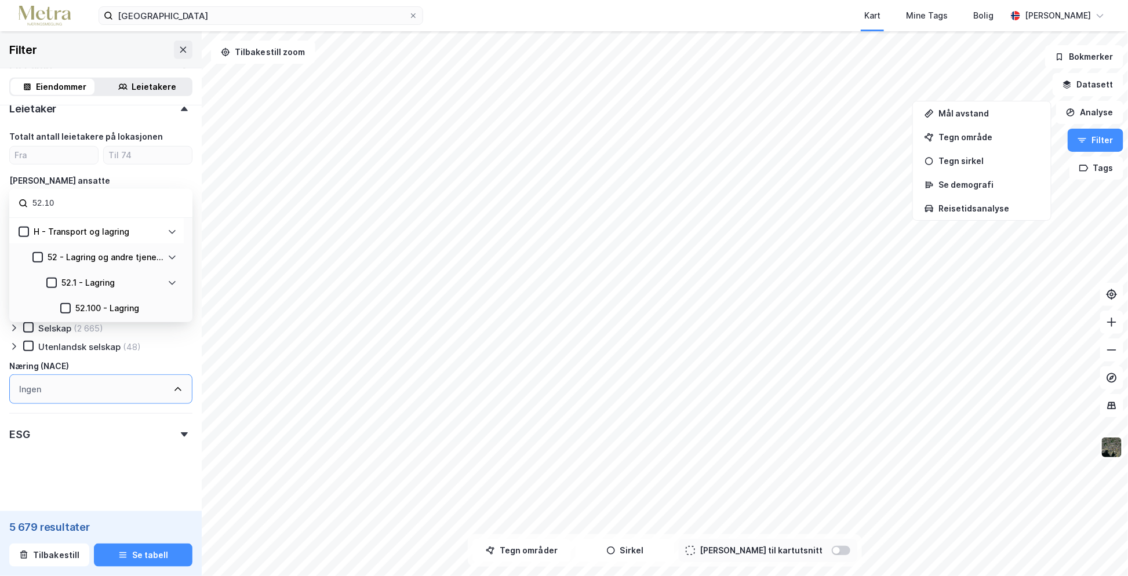
scroll to position [355, 0]
click at [30, 228] on div "H - Transport og lagring" at bounding box center [98, 232] width 139 height 14
click at [26, 230] on icon at bounding box center [24, 232] width 8 height 8
click at [82, 202] on input "52.10" at bounding box center [107, 203] width 152 height 16
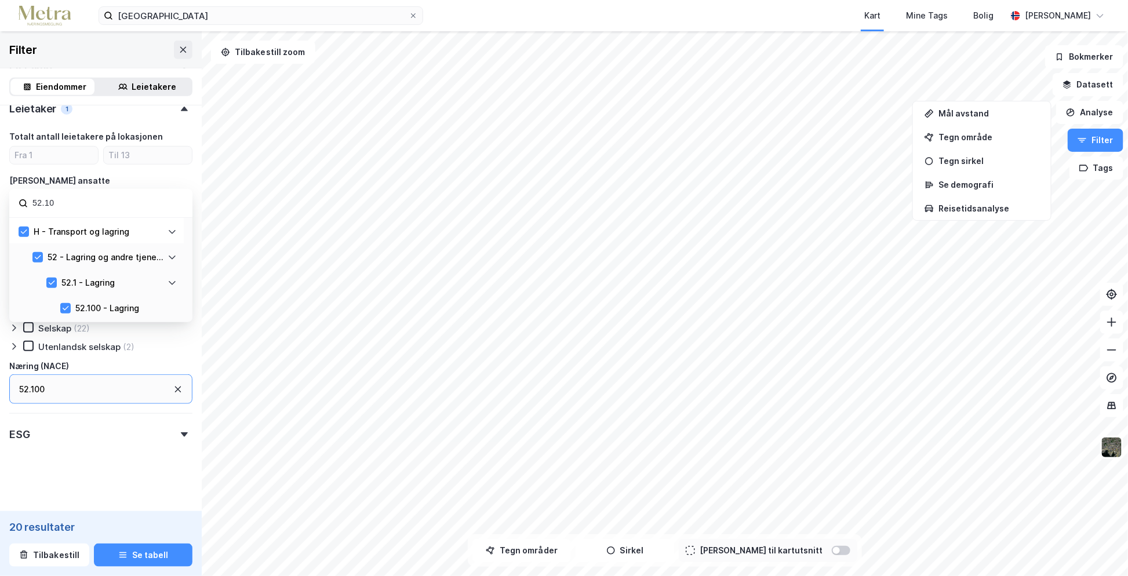
drag, startPoint x: 82, startPoint y: 202, endPoint x: 32, endPoint y: 198, distance: 50.0
click at [32, 198] on input "52.10" at bounding box center [107, 203] width 152 height 16
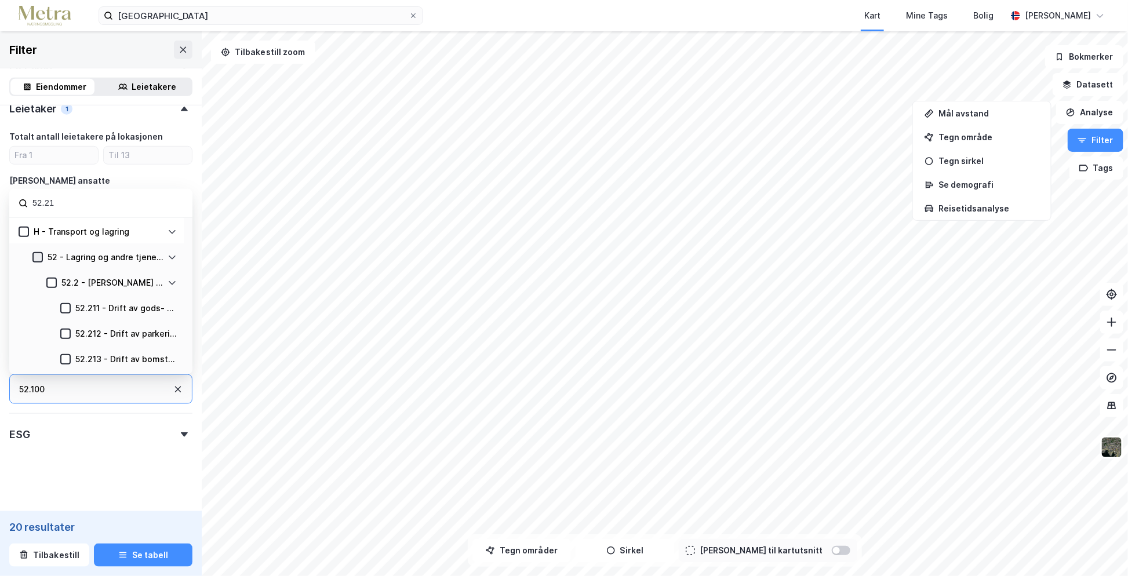
click at [37, 253] on icon at bounding box center [38, 257] width 8 height 8
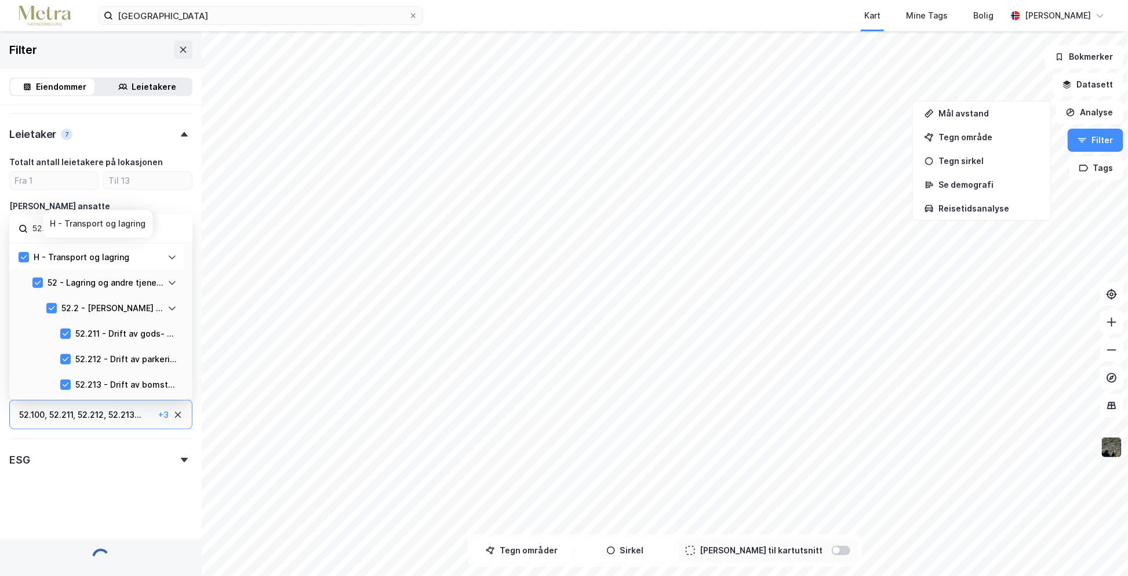
scroll to position [355, 0]
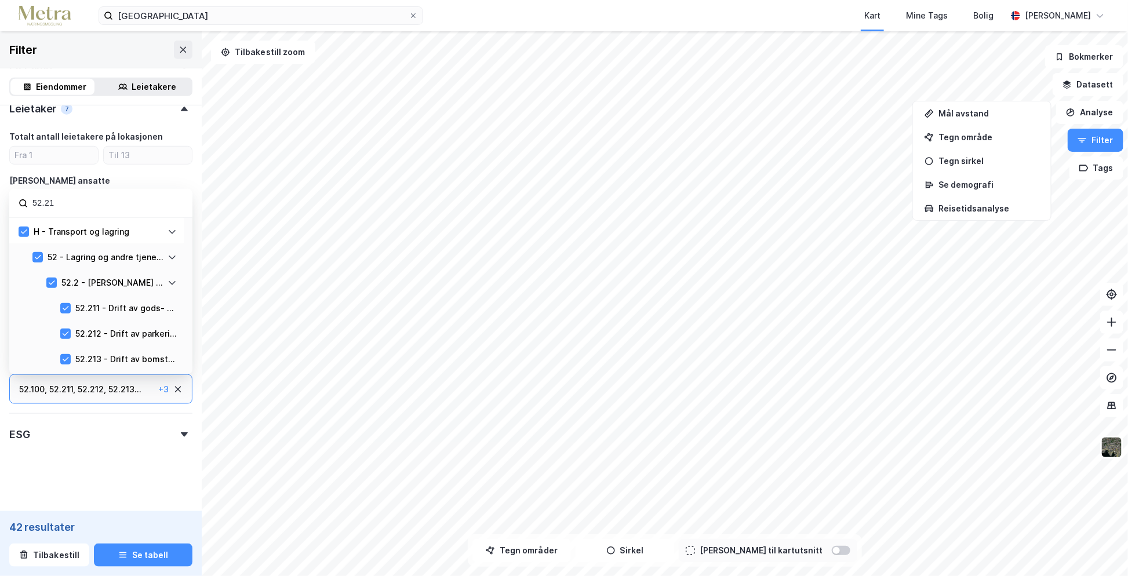
drag, startPoint x: 59, startPoint y: 199, endPoint x: 2, endPoint y: 196, distance: 57.5
click at [2, 196] on div "Eiendomstype Annet (3) Bolig (8) Næring (42) [GEOGRAPHIC_DATA] (2) Gårdeiersøk …" at bounding box center [101, 132] width 202 height 764
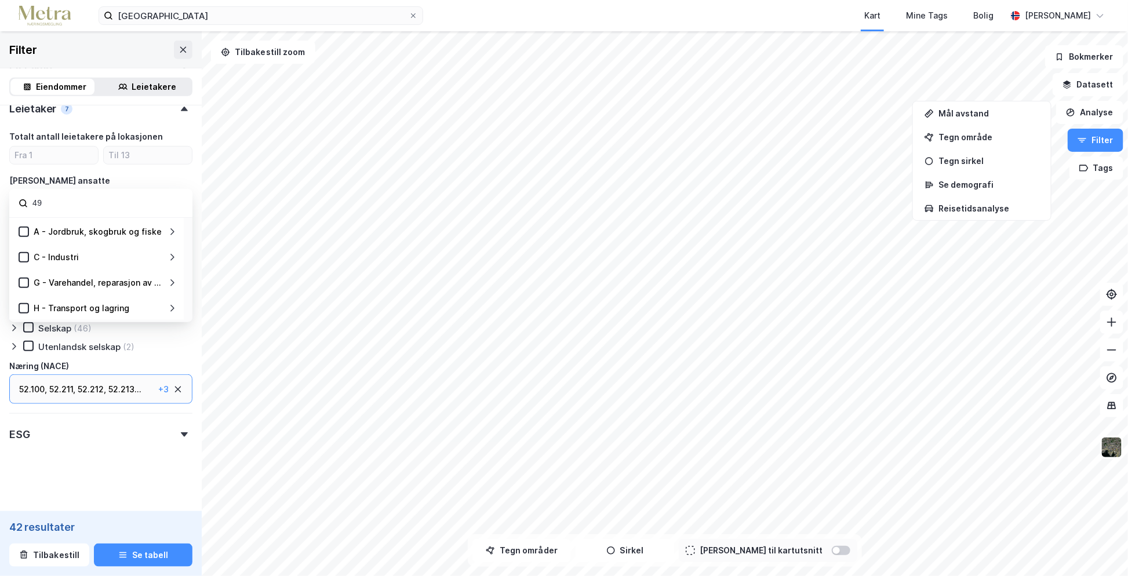
click at [111, 205] on input "49" at bounding box center [107, 203] width 152 height 16
type input "49.41"
click at [20, 228] on icon at bounding box center [24, 232] width 8 height 8
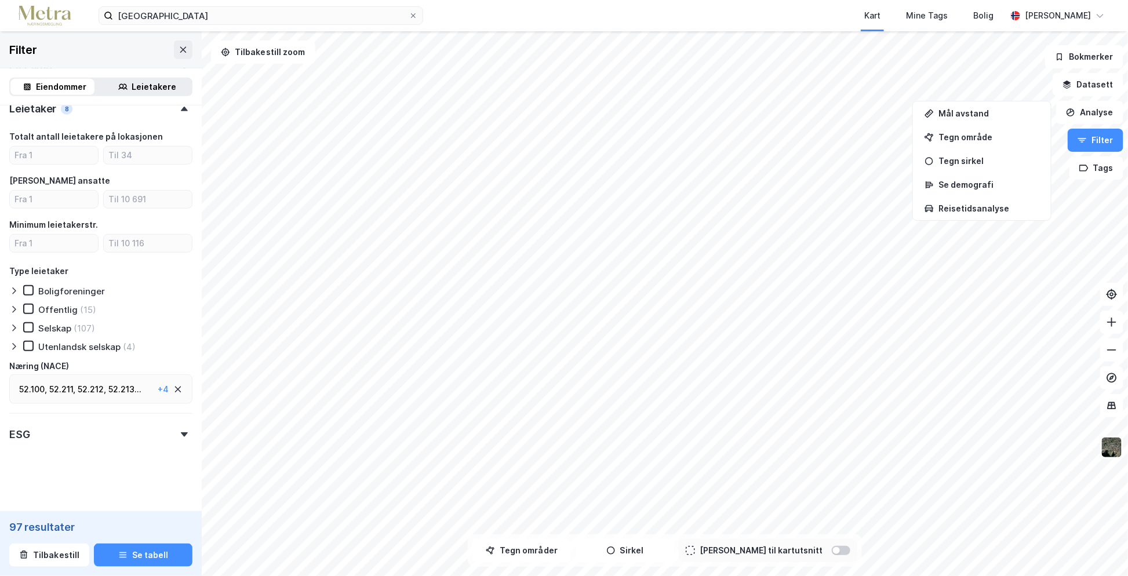
click at [111, 385] on div "52.213 ..." at bounding box center [124, 390] width 33 height 14
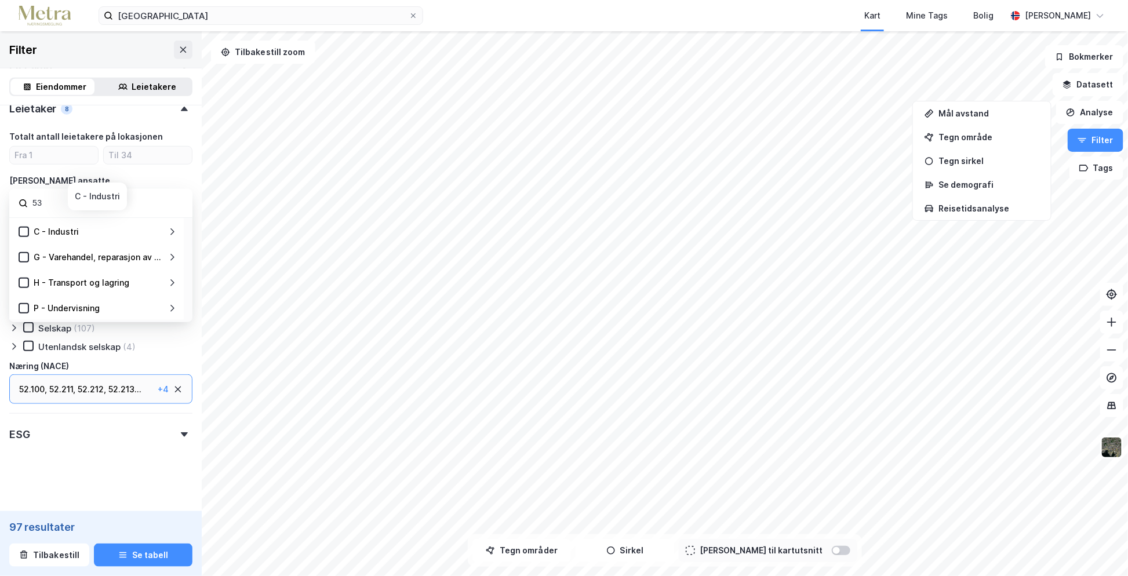
click at [169, 227] on icon at bounding box center [172, 231] width 9 height 9
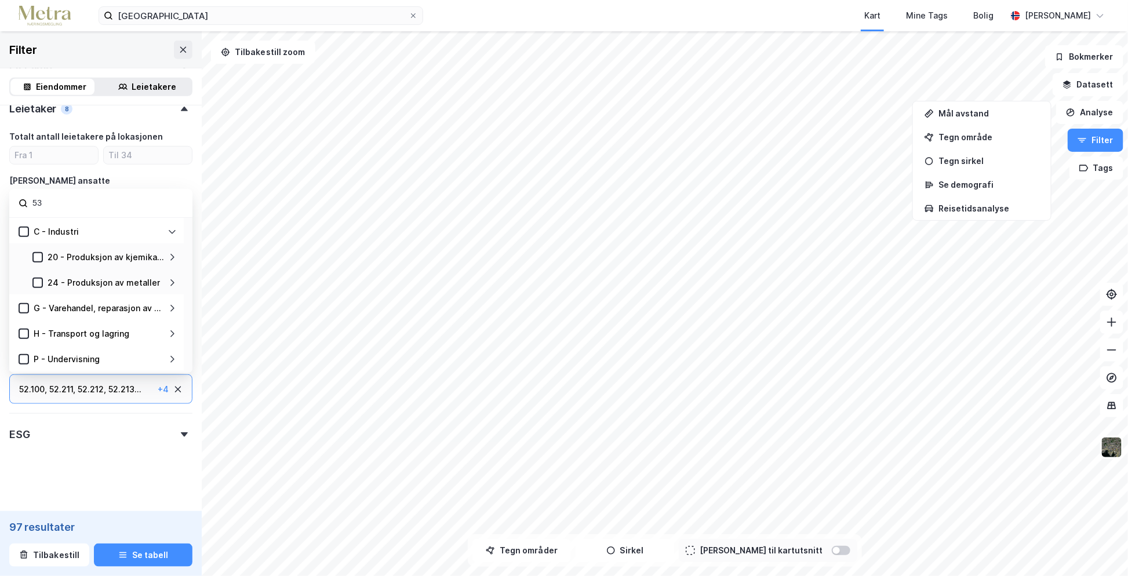
click at [167, 228] on div "C - Industri" at bounding box center [98, 232] width 139 height 14
click at [175, 227] on icon at bounding box center [172, 231] width 9 height 9
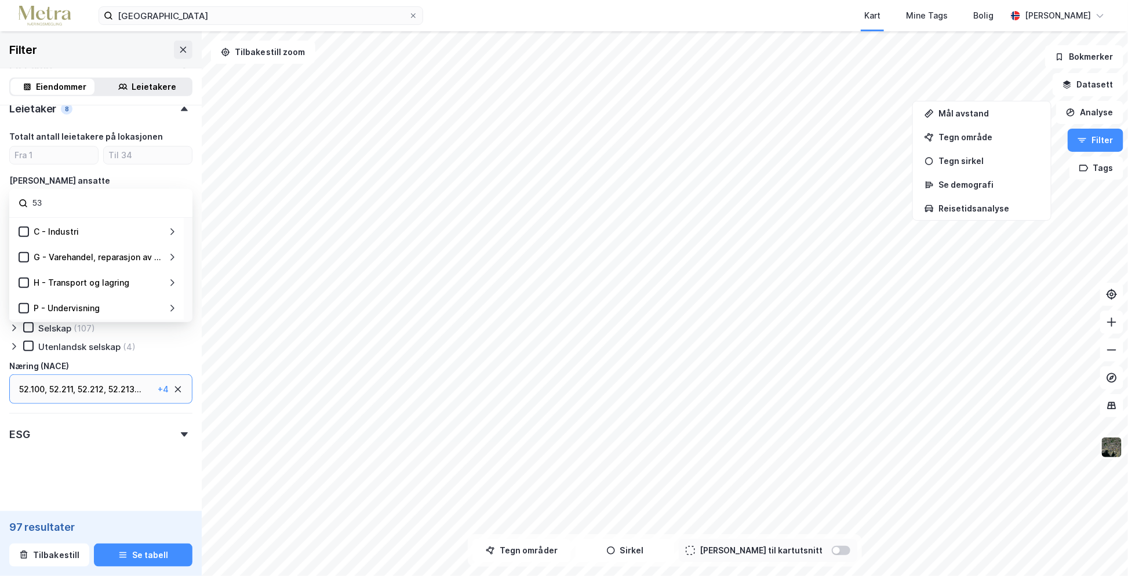
click at [170, 278] on icon at bounding box center [172, 282] width 9 height 9
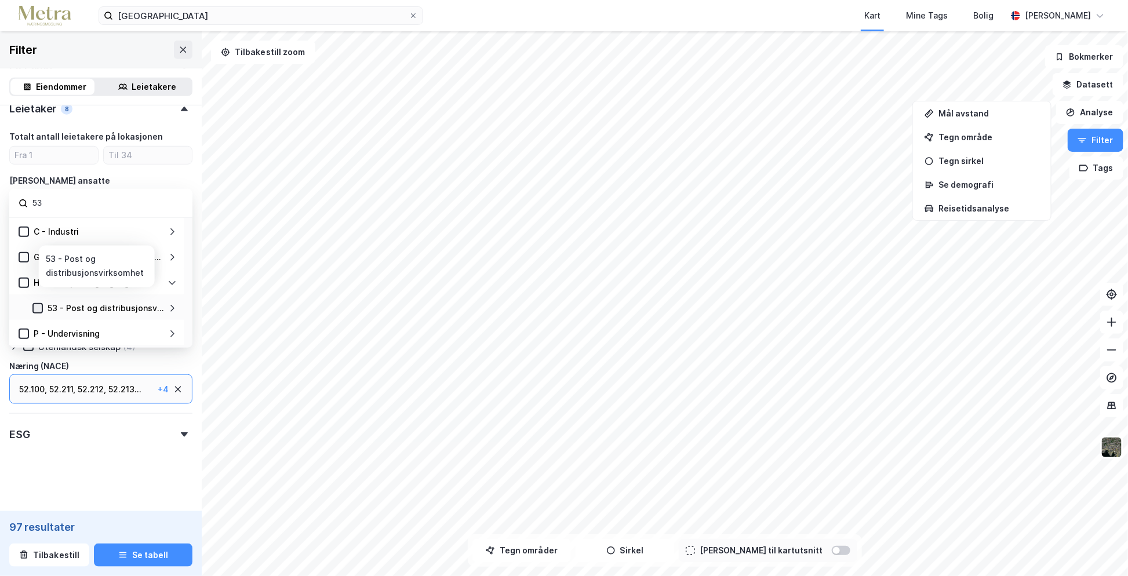
click at [38, 304] on icon at bounding box center [38, 308] width 8 height 8
click at [59, 204] on input "53" at bounding box center [107, 203] width 152 height 16
type input "5"
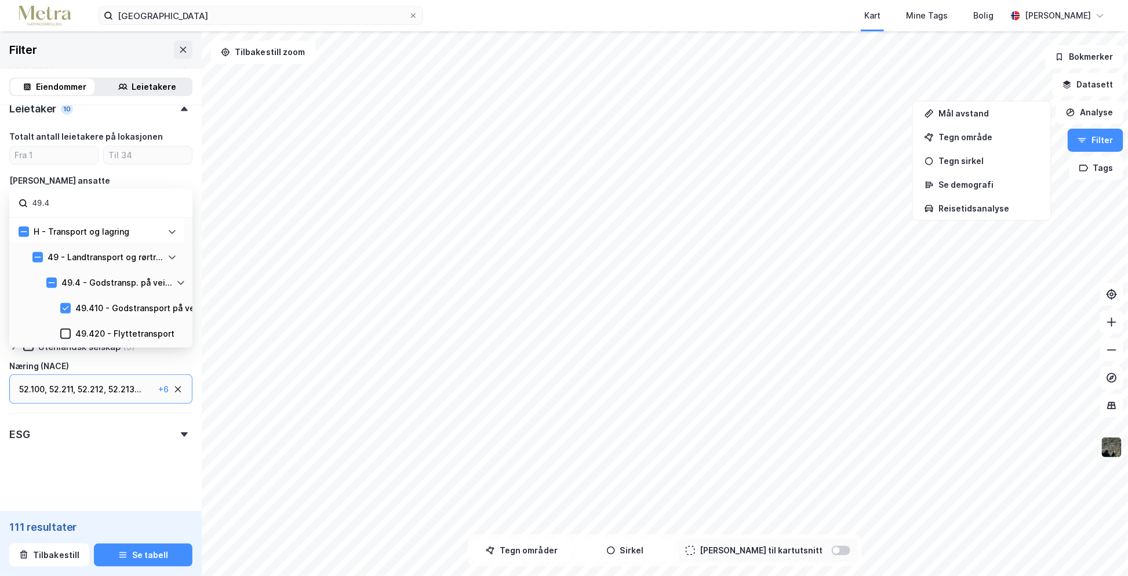
type input "49.41"
click at [99, 478] on form "Eiendomstype Annet (5) Bolig (171) Næring (111) [GEOGRAPHIC_DATA] (4) Gårdeiers…" at bounding box center [100, 131] width 183 height 745
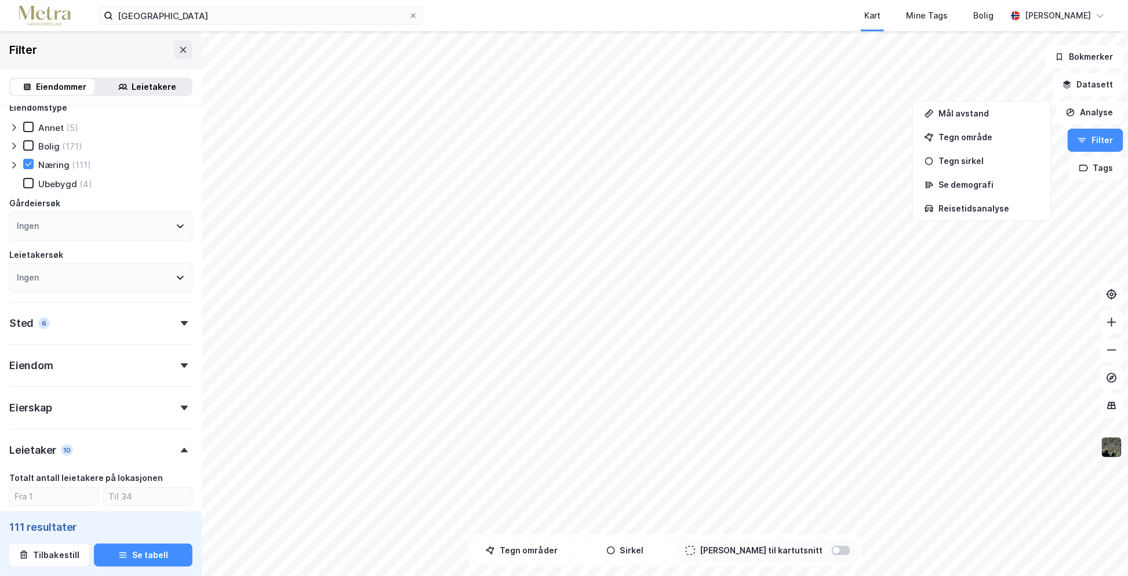
scroll to position [0, 0]
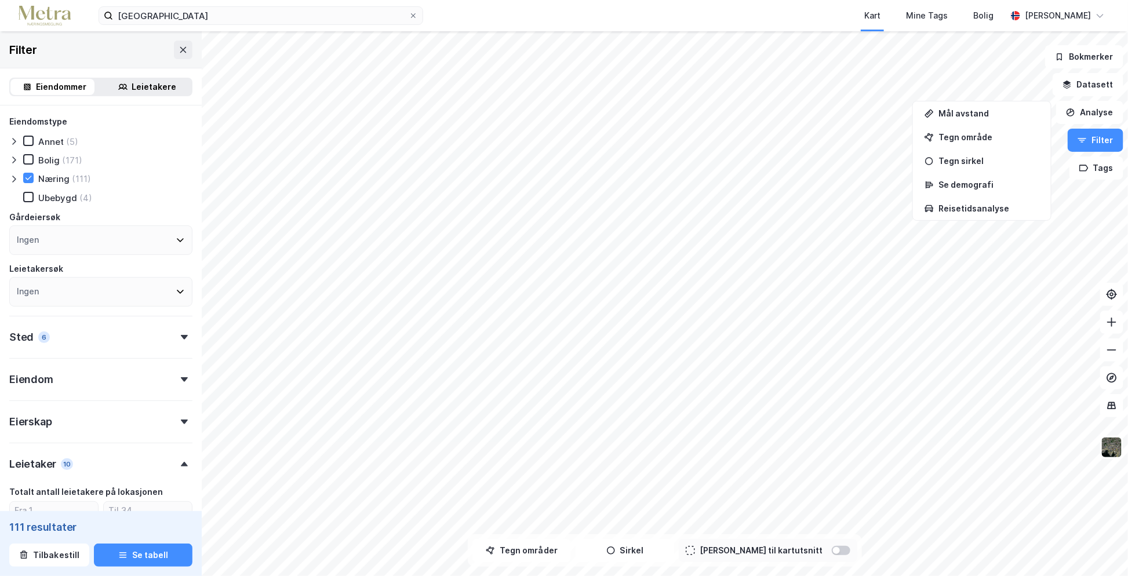
click at [133, 345] on div "Sted 6" at bounding box center [100, 332] width 183 height 33
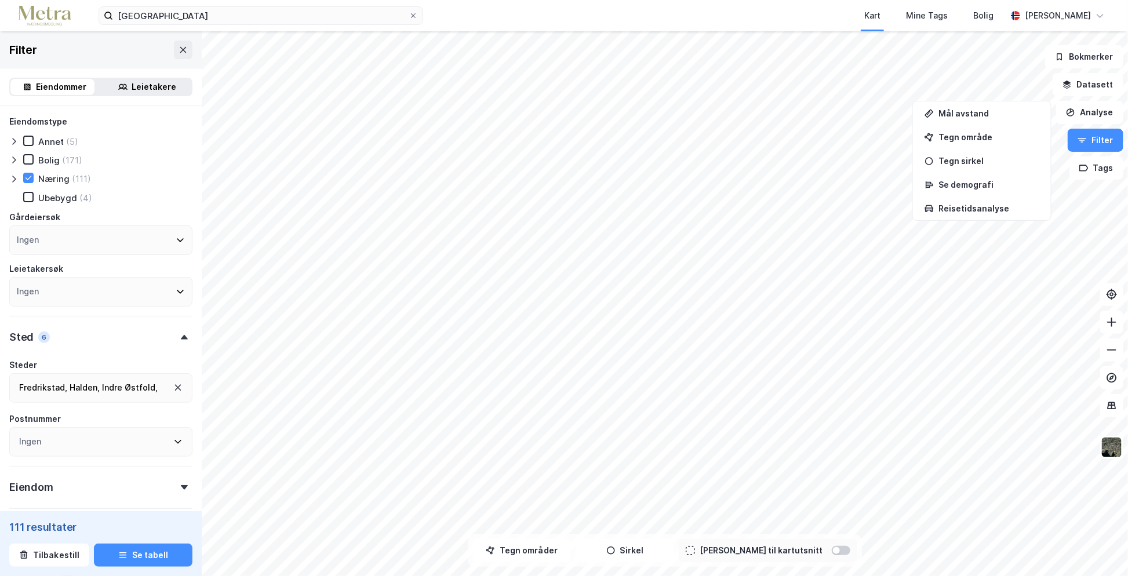
click at [129, 387] on div "Indre Østfold ," at bounding box center [130, 388] width 56 height 14
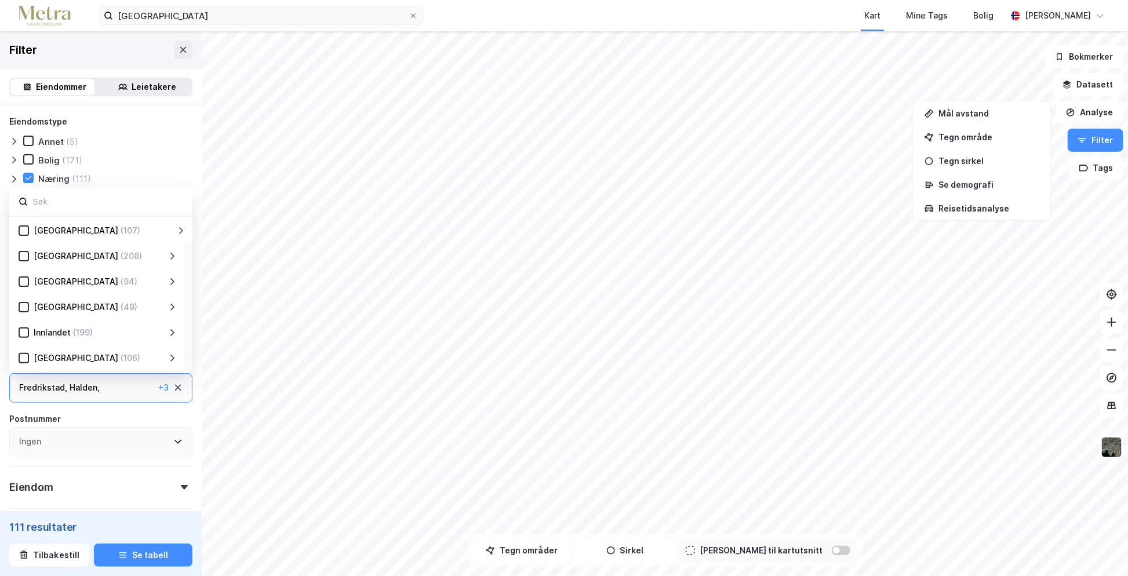
click at [172, 252] on icon at bounding box center [172, 256] width 9 height 9
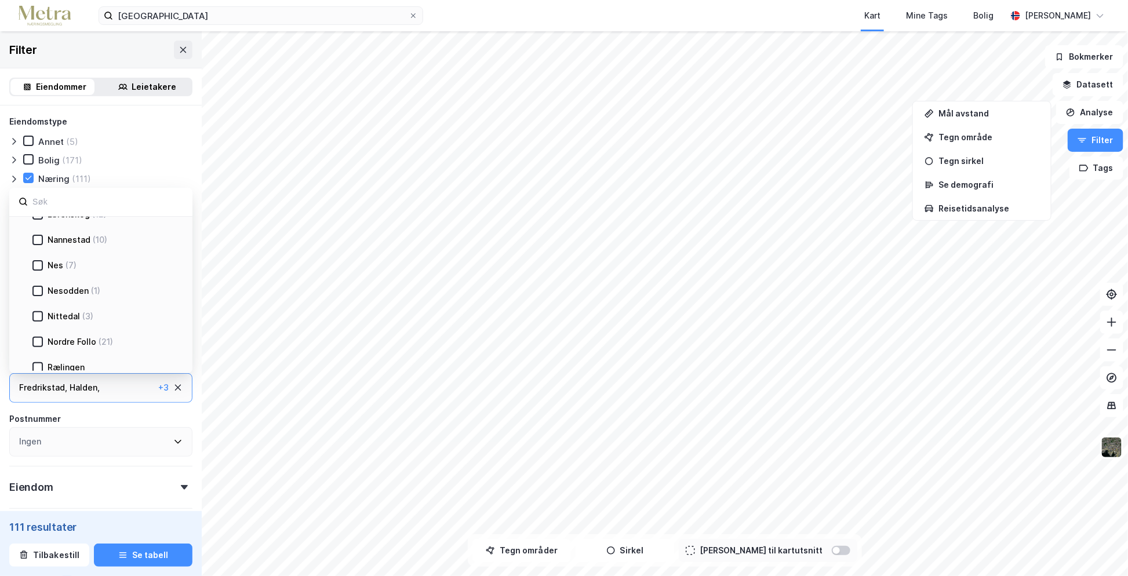
scroll to position [406, 0]
click at [39, 231] on icon at bounding box center [38, 233] width 6 height 4
click at [37, 282] on icon at bounding box center [38, 284] width 8 height 8
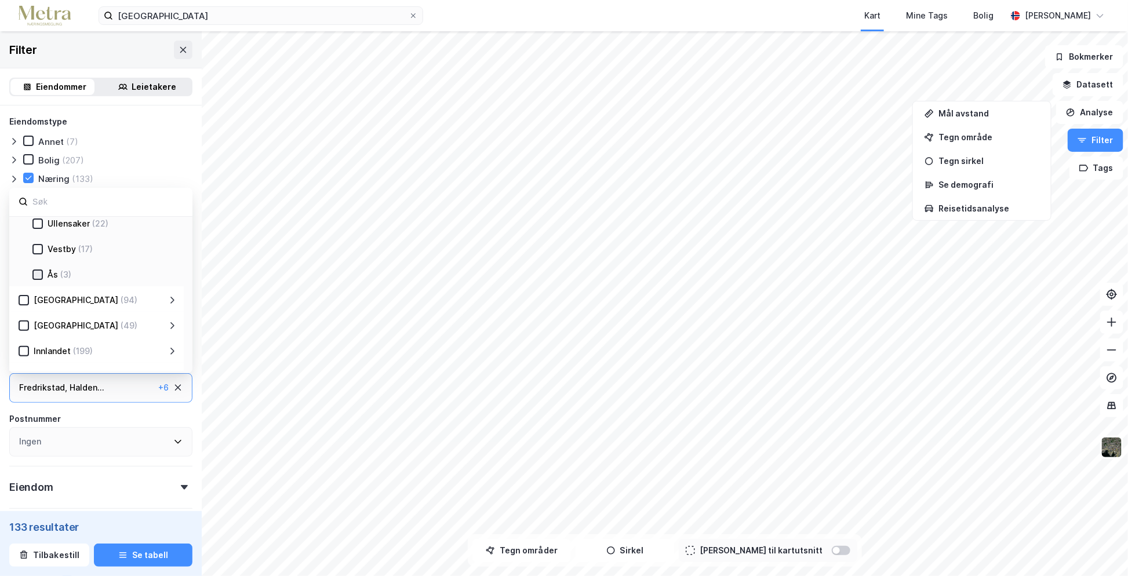
scroll to position [522, 0]
click at [41, 243] on icon at bounding box center [38, 245] width 8 height 8
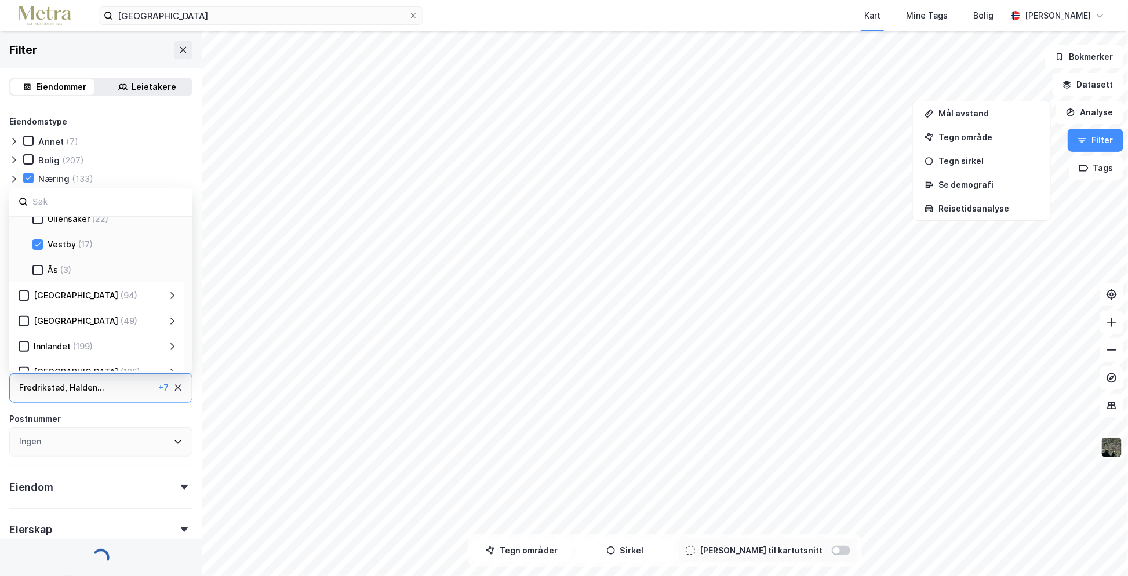
click at [37, 267] on icon at bounding box center [38, 270] width 8 height 8
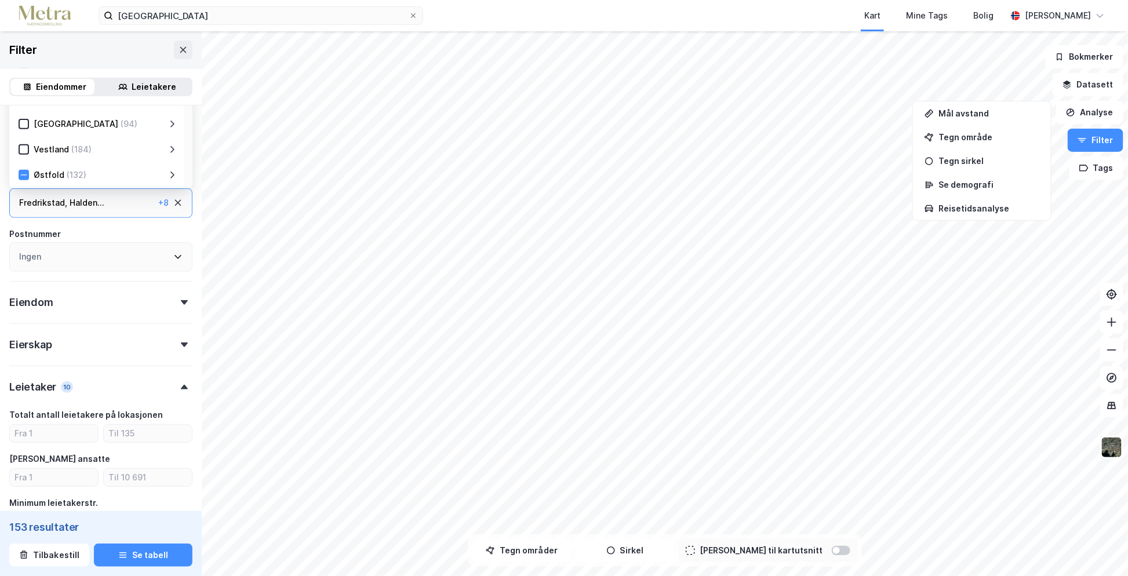
scroll to position [116, 0]
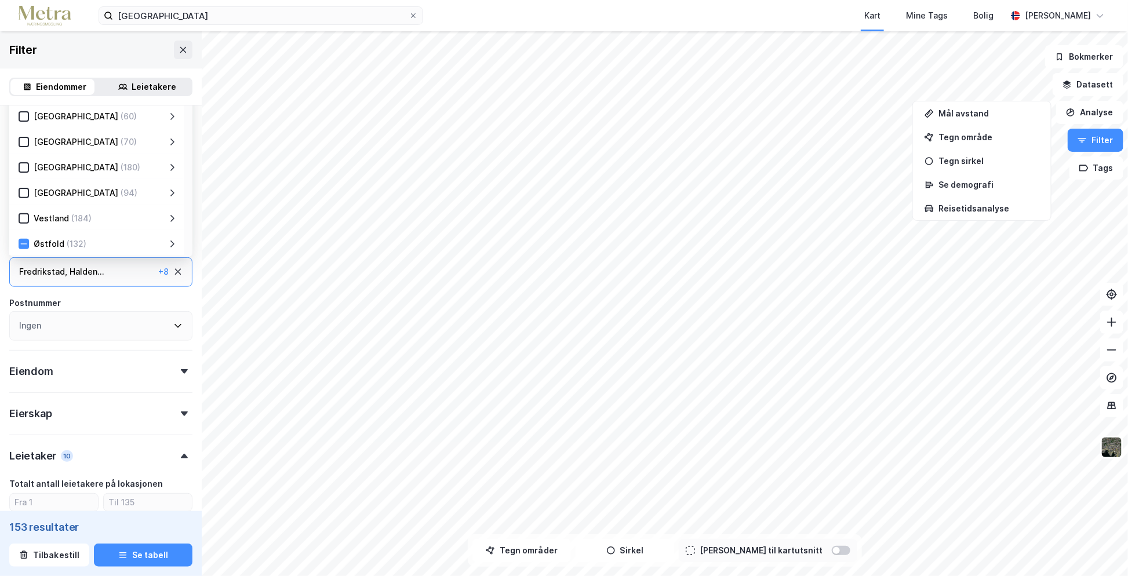
click at [175, 242] on icon at bounding box center [172, 243] width 9 height 9
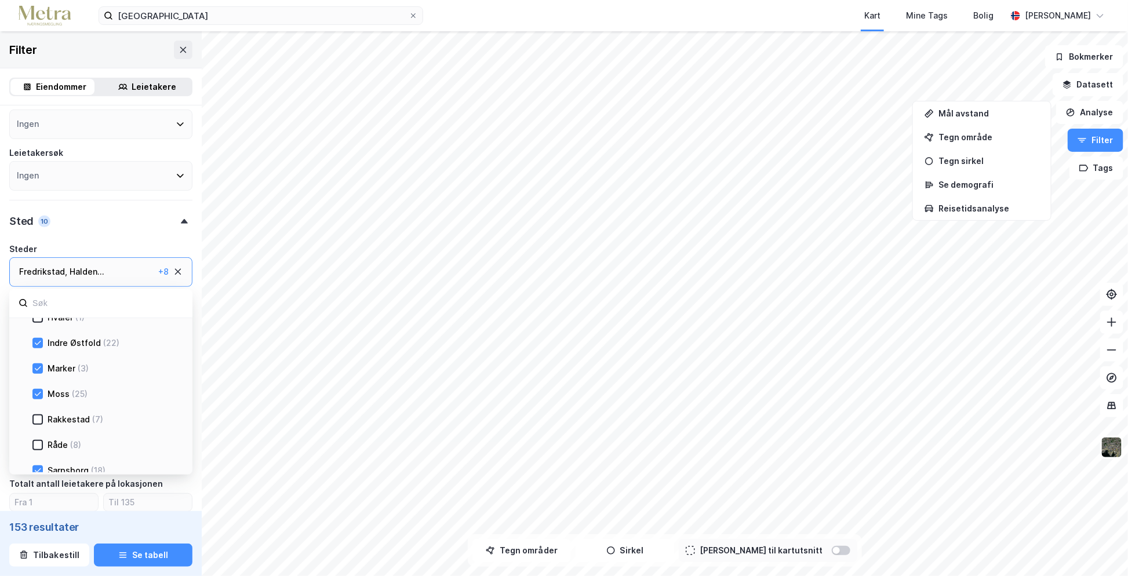
scroll to position [1069, 0]
click at [38, 433] on icon at bounding box center [38, 437] width 8 height 8
click at [39, 384] on icon at bounding box center [38, 386] width 8 height 8
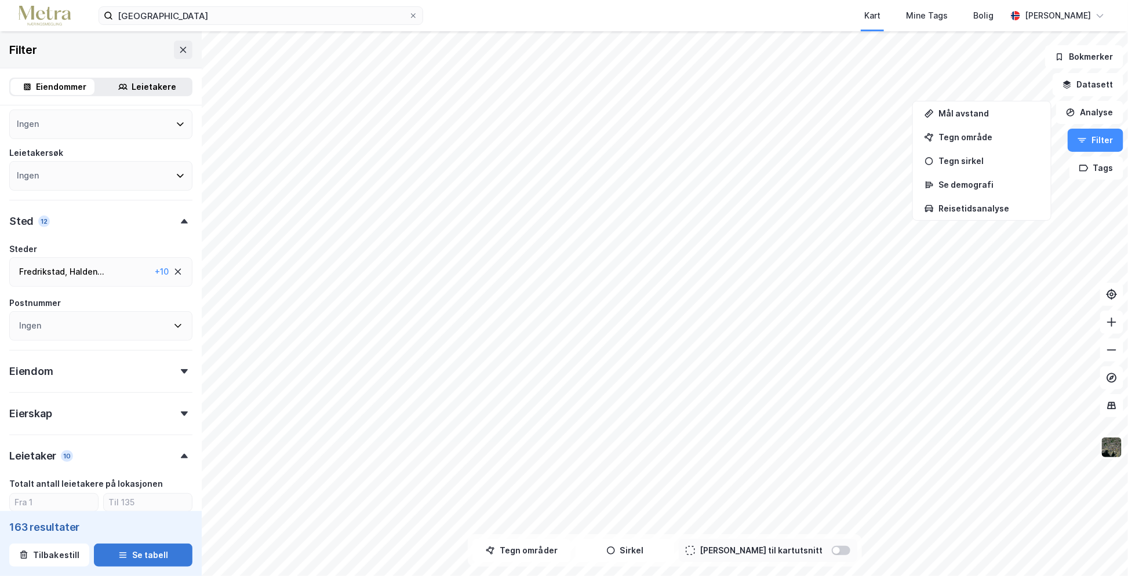
click at [143, 558] on button "Se tabell" at bounding box center [143, 555] width 99 height 23
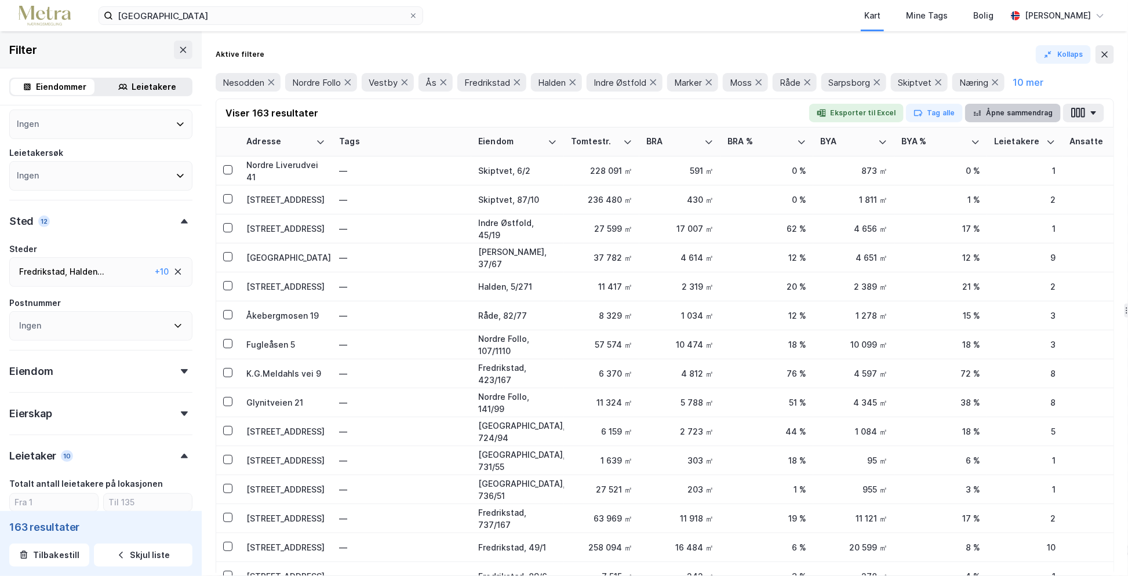
click at [1036, 111] on button "Åpne sammendrag" at bounding box center [1013, 113] width 96 height 19
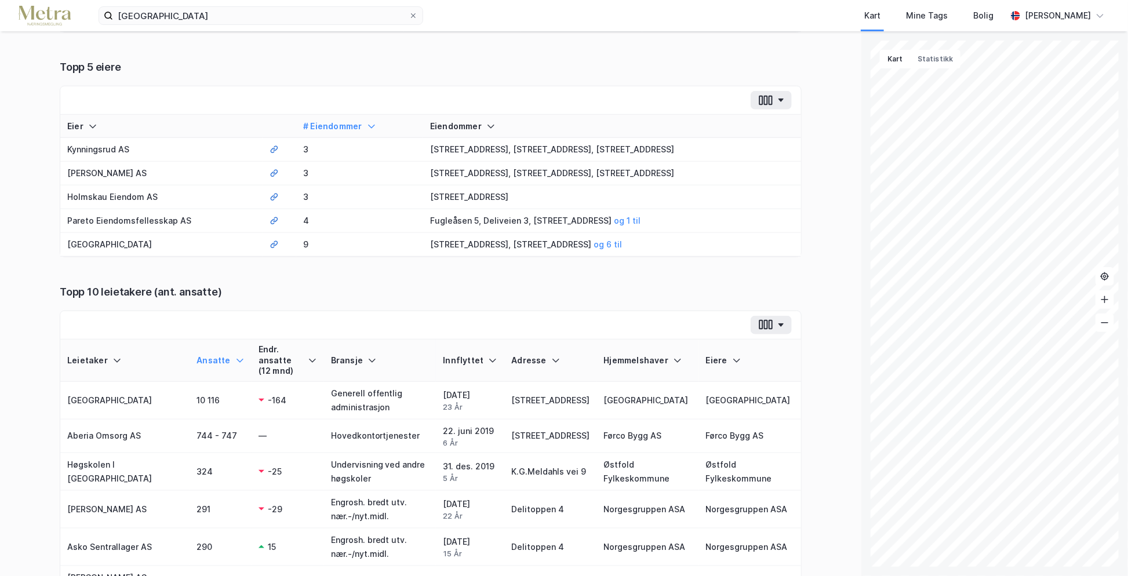
scroll to position [406, 0]
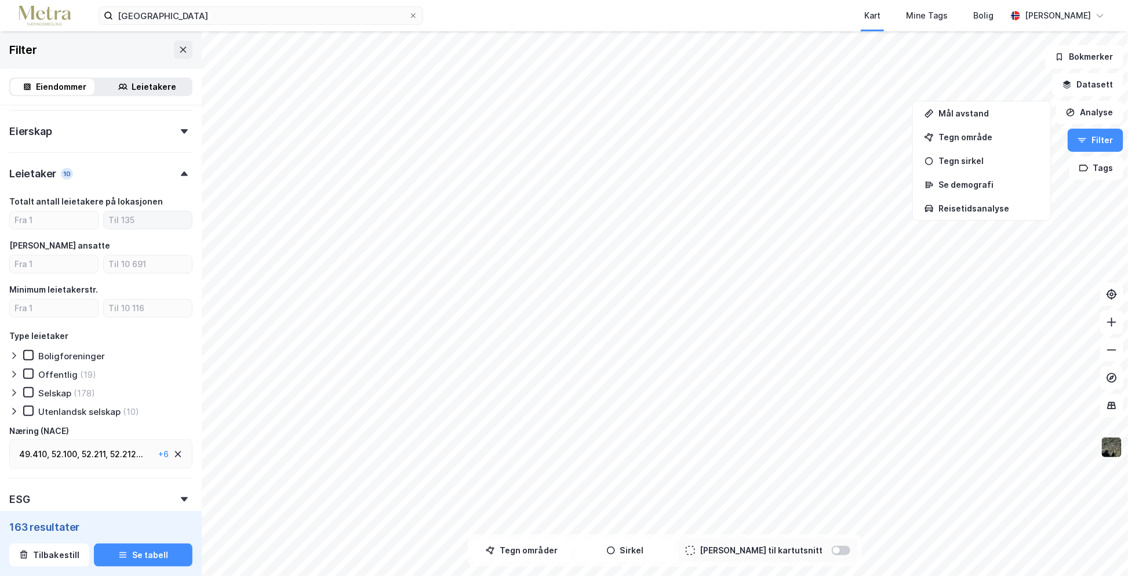
scroll to position [463, 0]
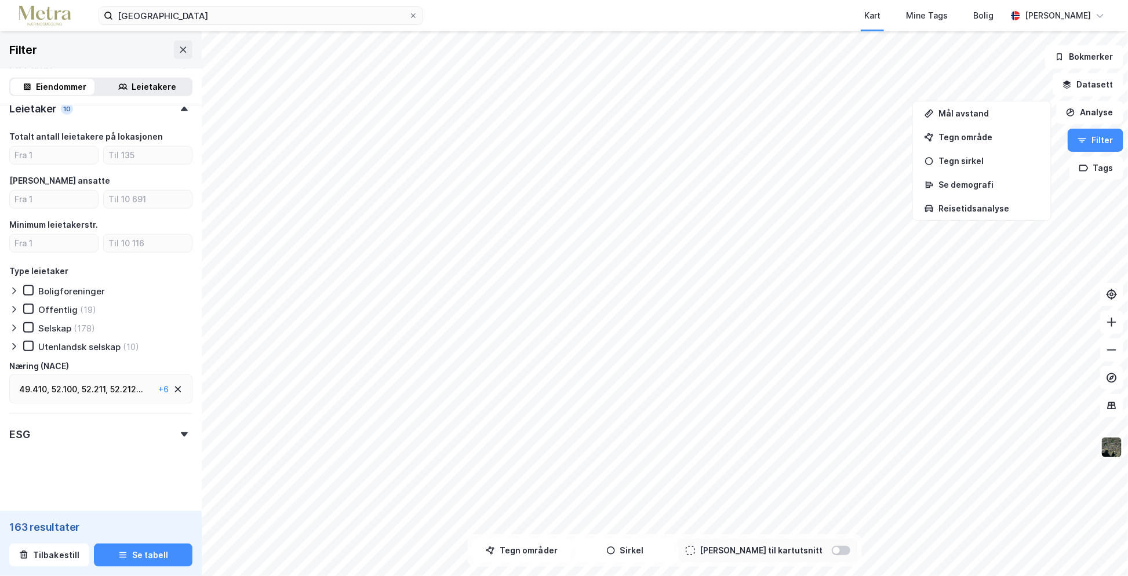
click at [129, 389] on div "52.212 ..." at bounding box center [126, 390] width 33 height 14
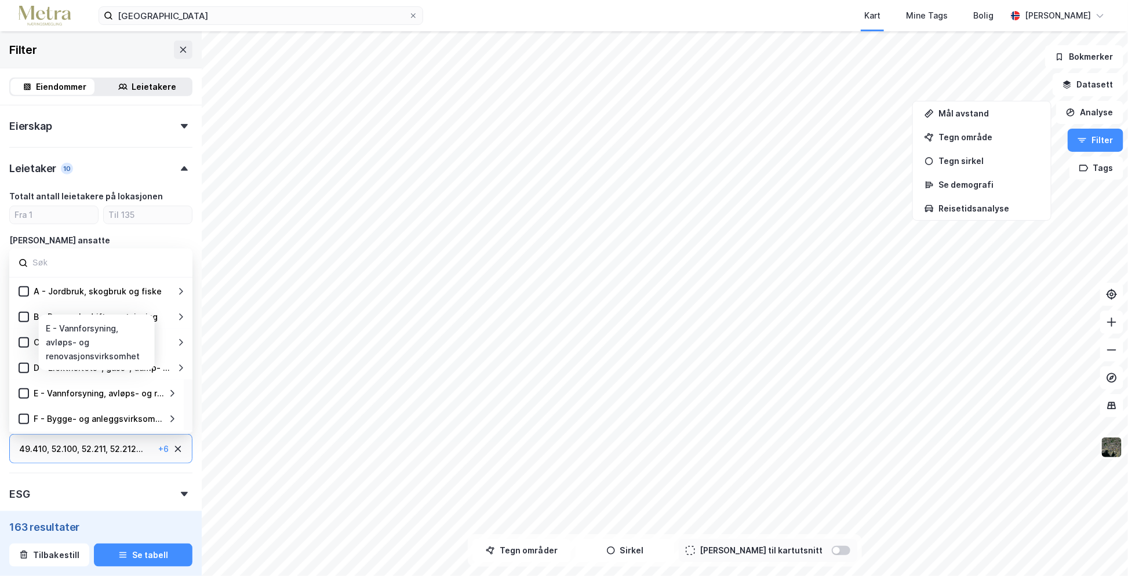
scroll to position [405, 0]
click at [172, 338] on icon at bounding box center [172, 340] width 9 height 9
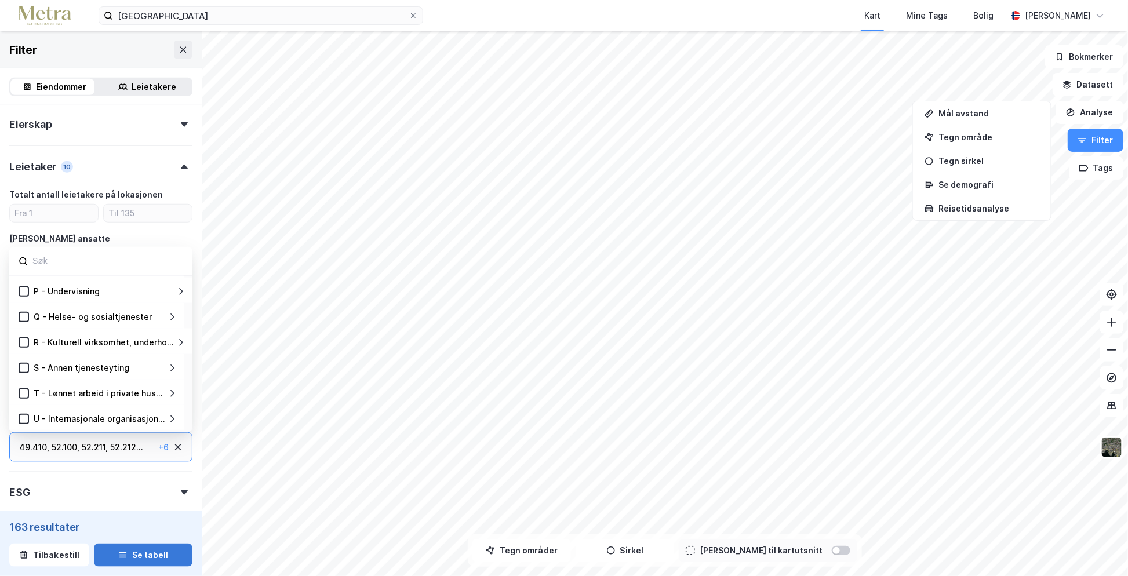
click at [134, 548] on button "Se tabell" at bounding box center [143, 555] width 99 height 23
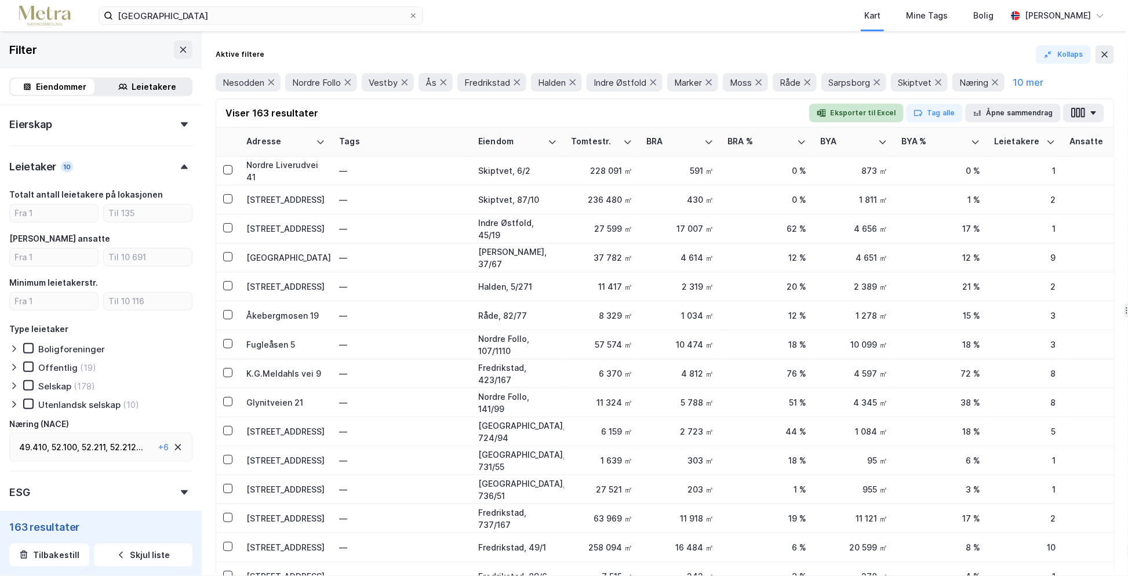
click at [871, 110] on button "Eksporter til Excel" at bounding box center [856, 113] width 95 height 19
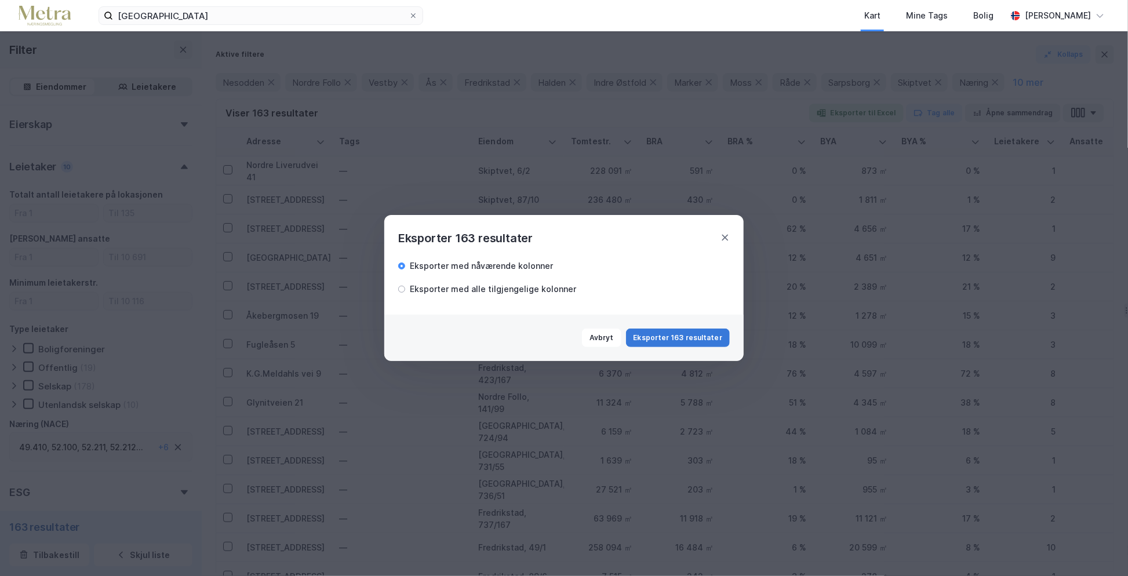
click at [674, 337] on button "Eksporter 163 resultater" at bounding box center [678, 338] width 104 height 19
